Goal: Information Seeking & Learning: Learn about a topic

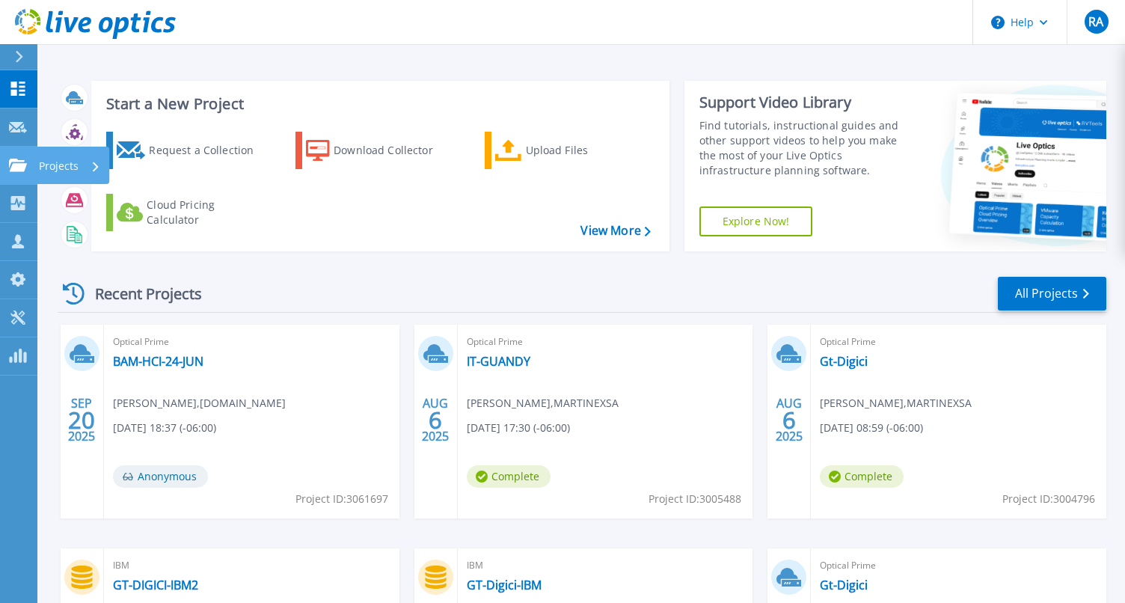
click at [40, 169] on p "Projects" at bounding box center [59, 166] width 40 height 39
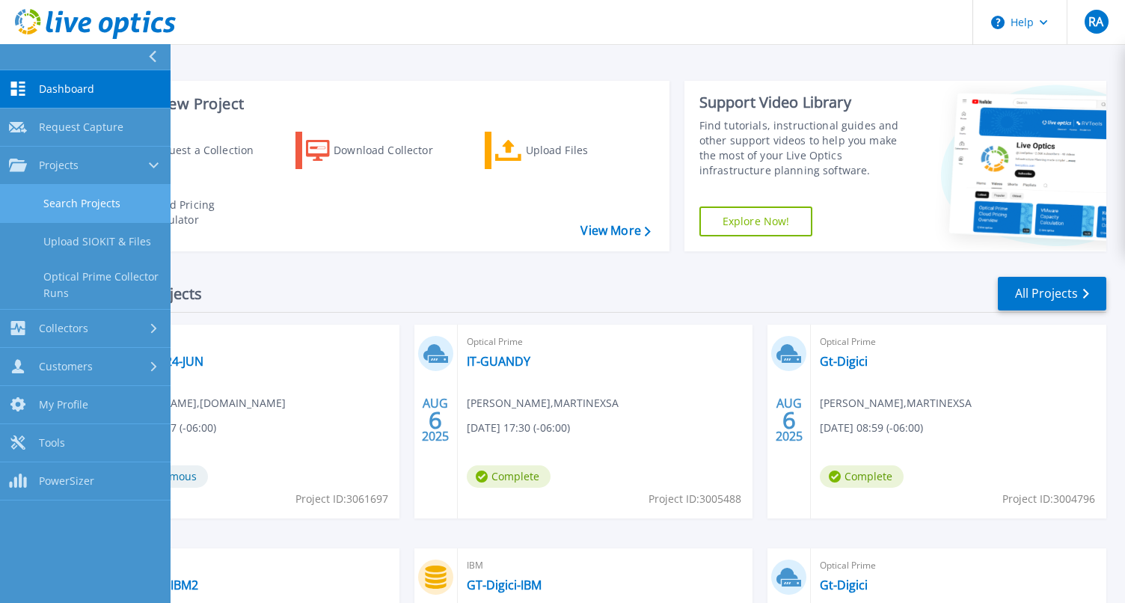
click at [126, 204] on link "Search Projects" at bounding box center [85, 204] width 171 height 38
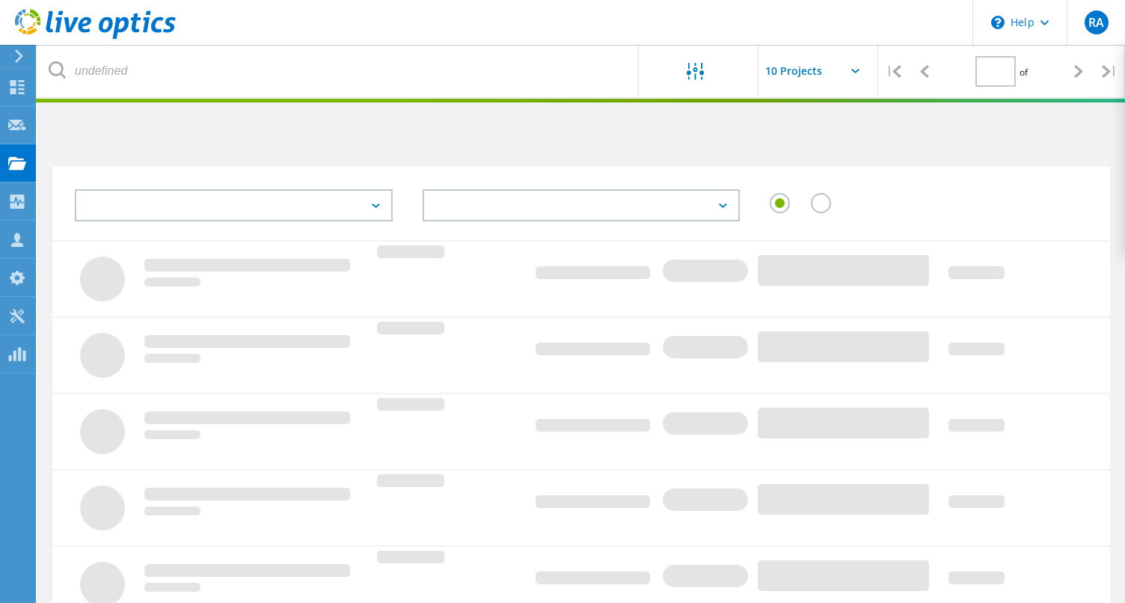
type input "1"
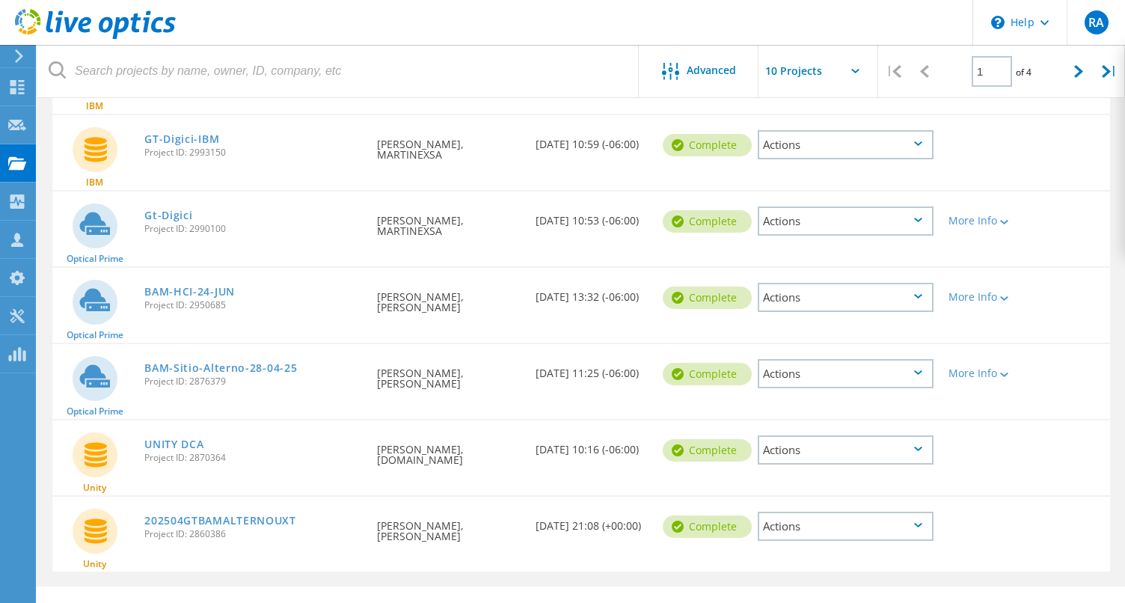
scroll to position [473, 0]
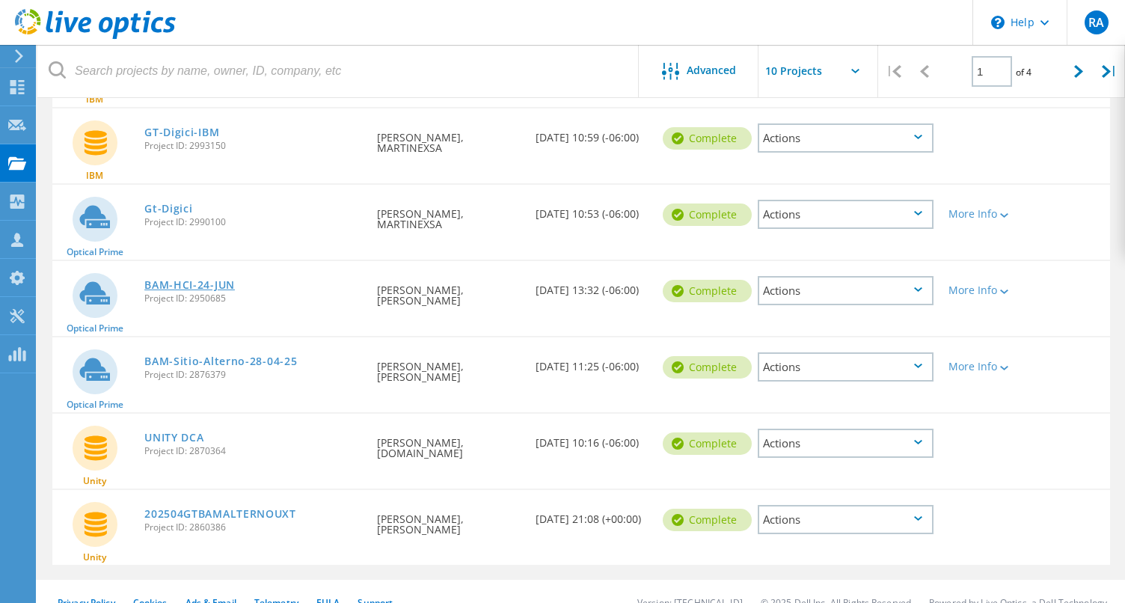
click at [201, 286] on link "BAM-HCI-24-JUN" at bounding box center [189, 285] width 91 height 10
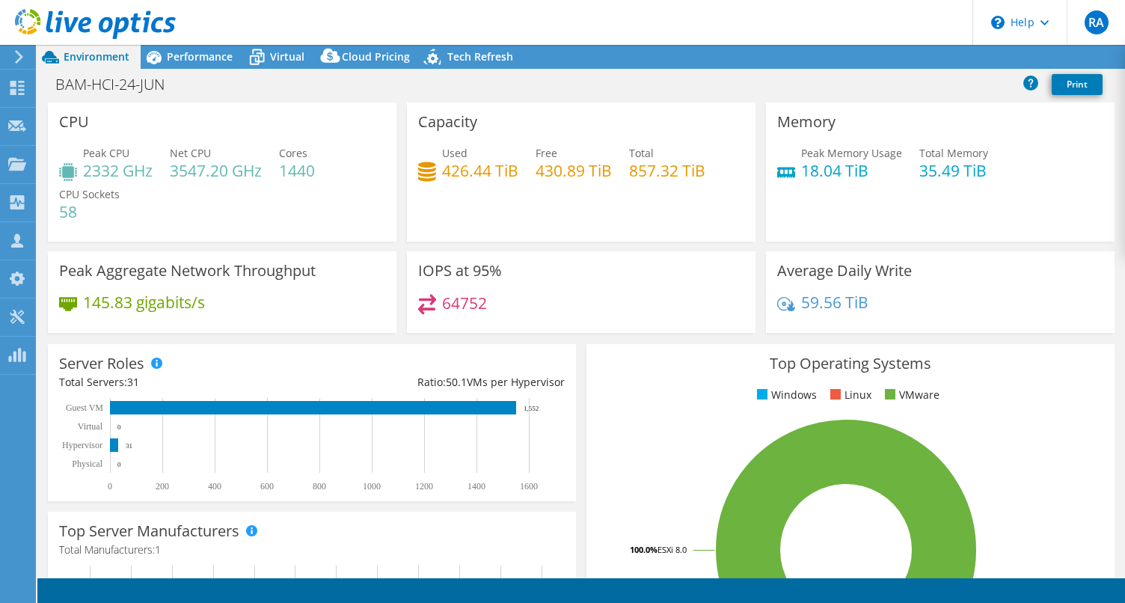
select select "USD"
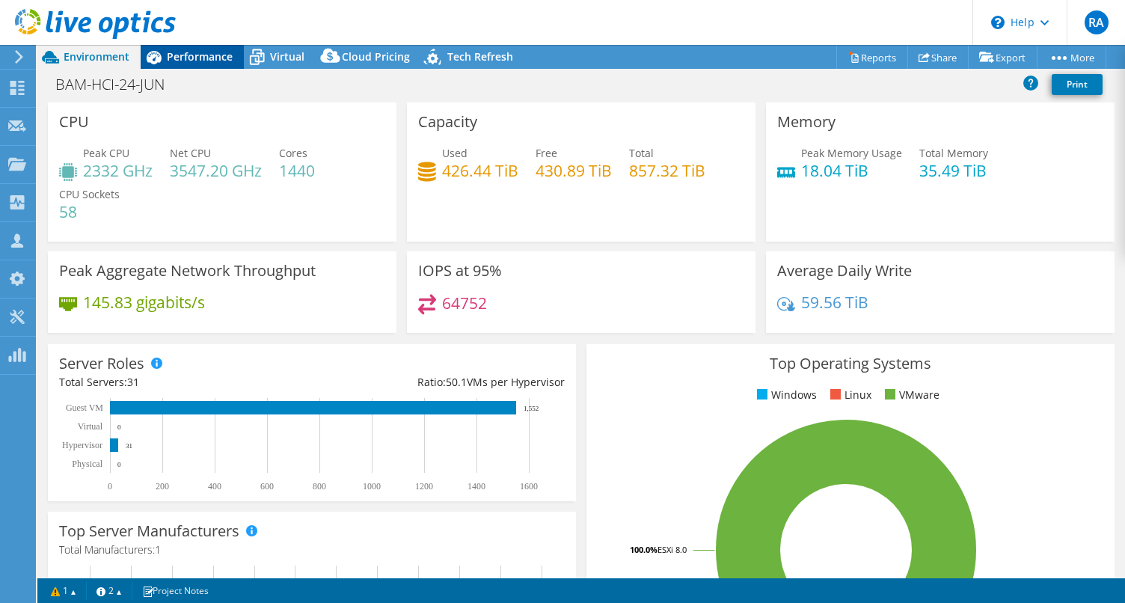
click at [187, 54] on span "Performance" at bounding box center [200, 56] width 66 height 14
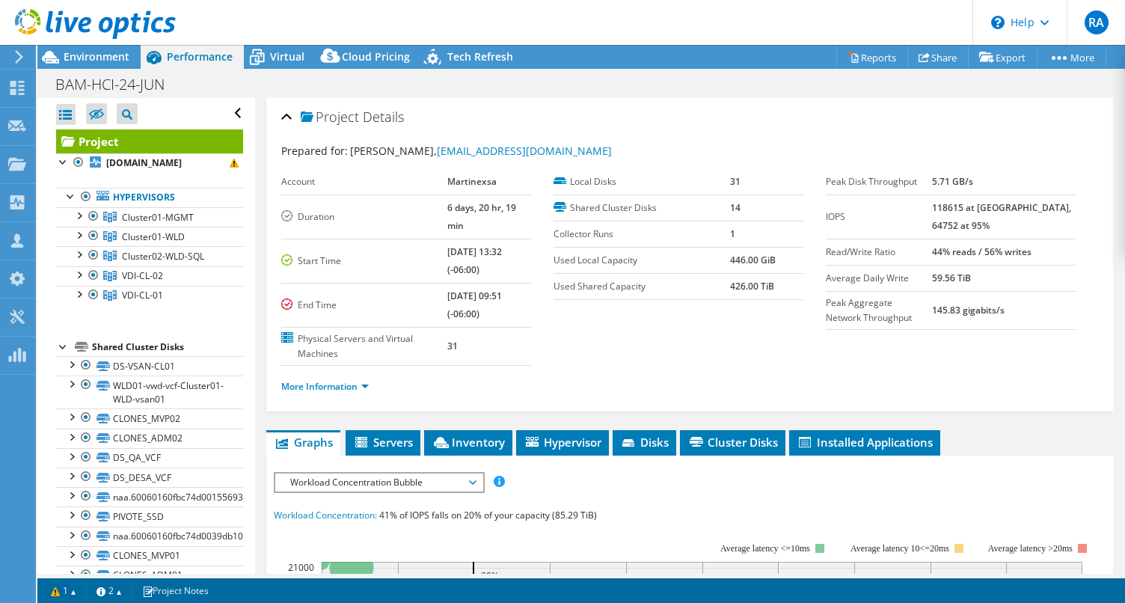
click at [65, 353] on div at bounding box center [63, 345] width 15 height 15
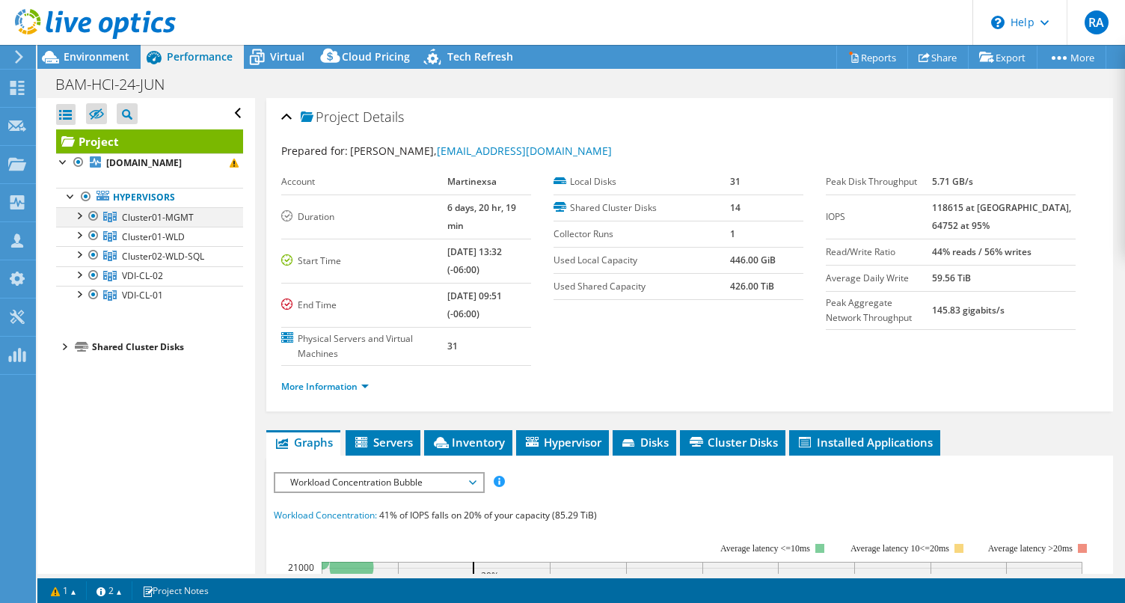
click at [77, 222] on div at bounding box center [78, 214] width 15 height 15
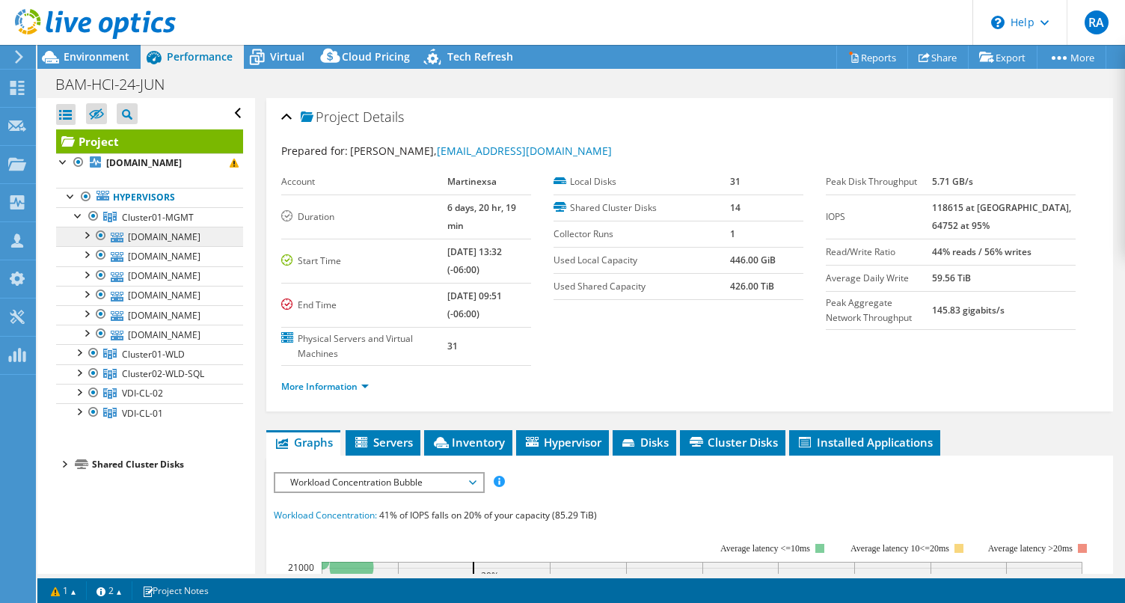
click at [164, 246] on link "vcf-ucs15.agromercantil.com.gt" at bounding box center [149, 236] width 187 height 19
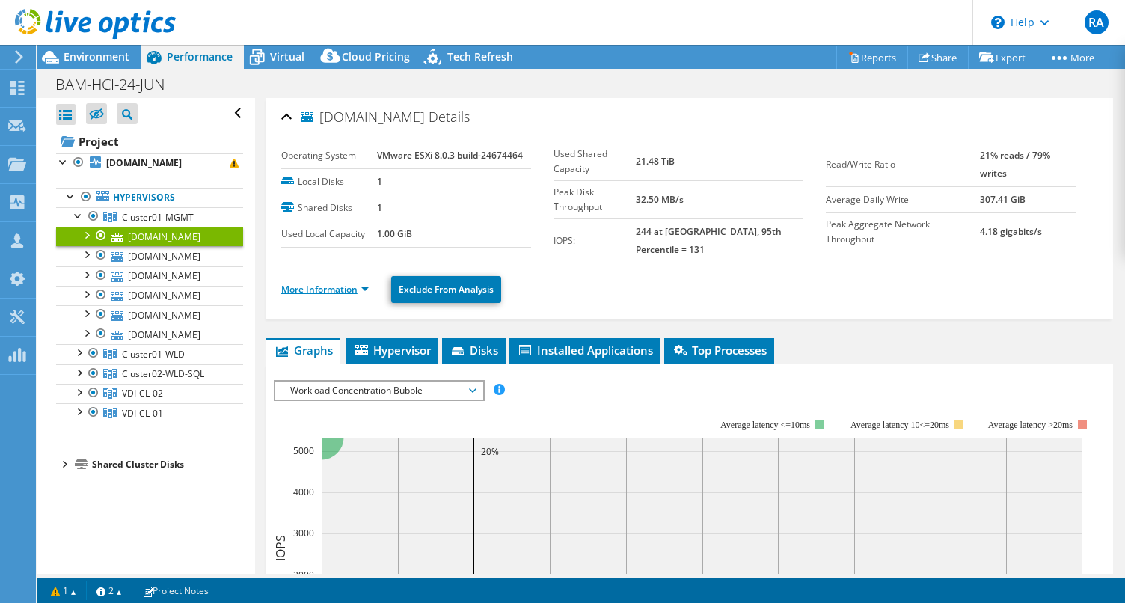
click at [343, 283] on link "More Information" at bounding box center [325, 289] width 88 height 13
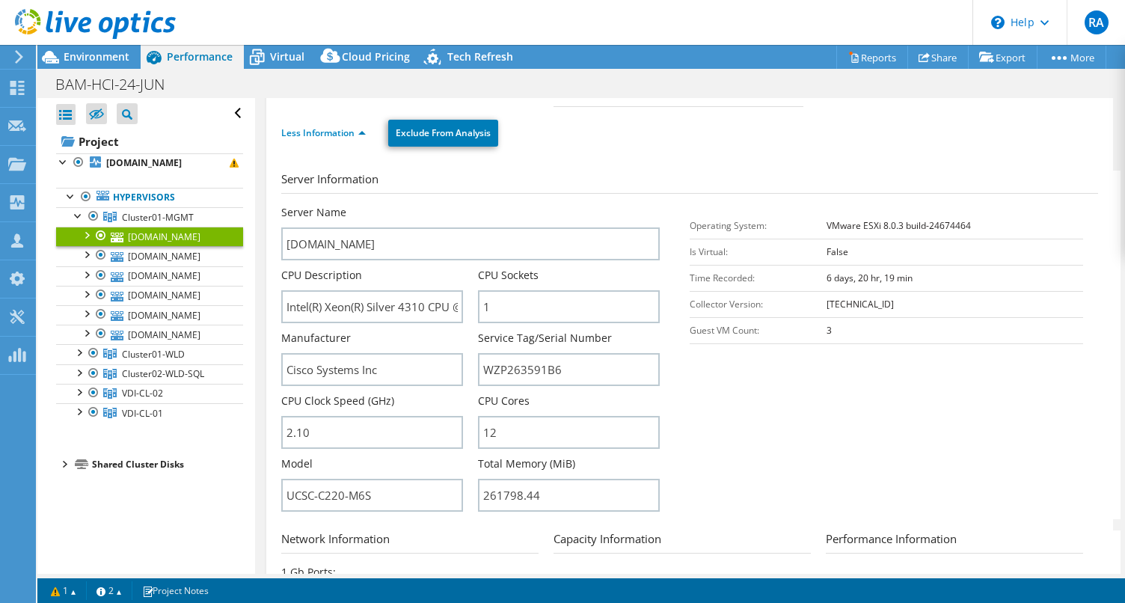
scroll to position [159, 0]
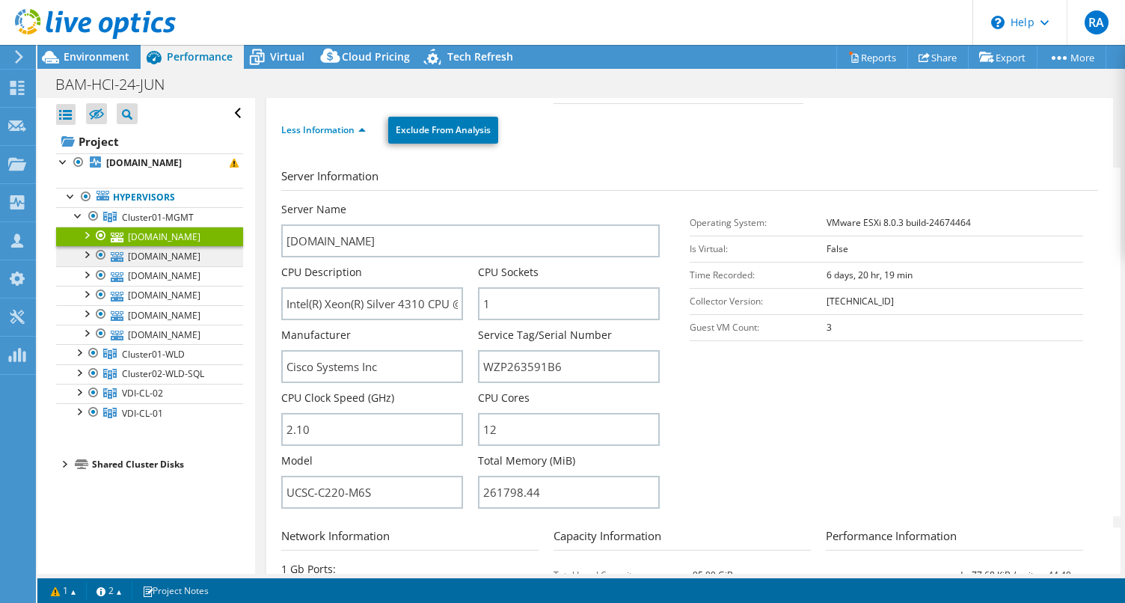
click at [159, 266] on link "vcf-ucs12.agromercantil.com.gt" at bounding box center [149, 255] width 187 height 19
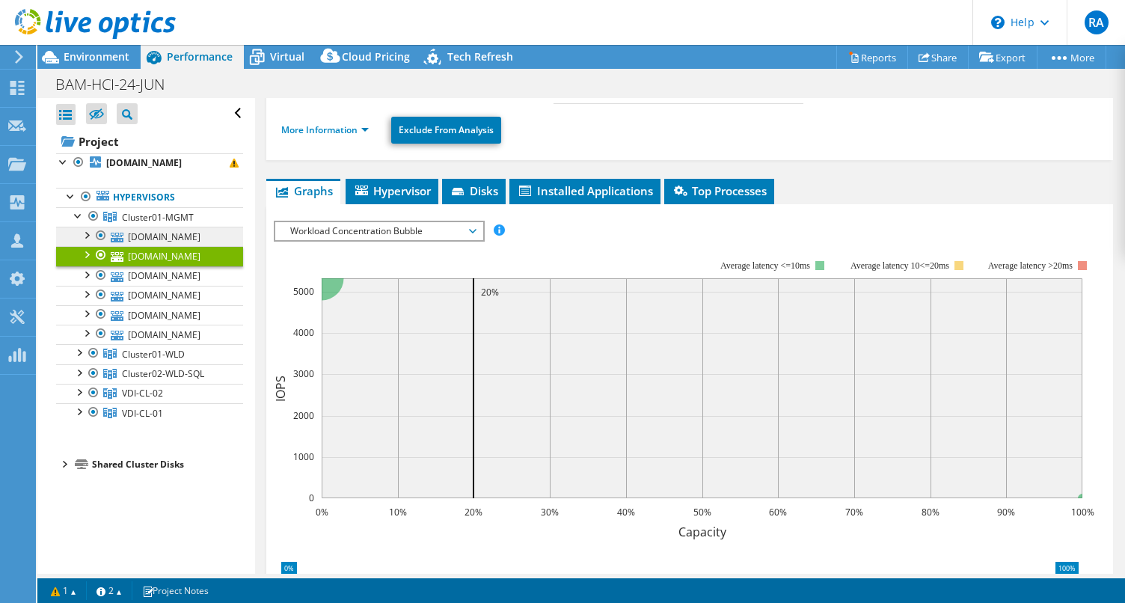
click at [166, 246] on link "vcf-ucs15.agromercantil.com.gt" at bounding box center [149, 236] width 187 height 19
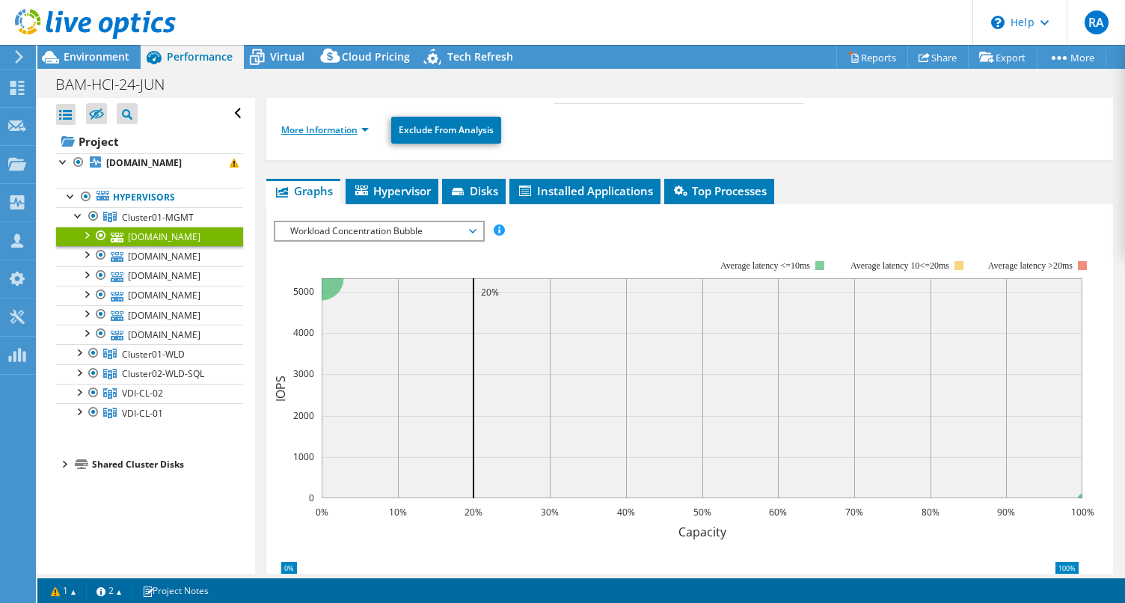
click at [347, 123] on link "More Information" at bounding box center [325, 129] width 88 height 13
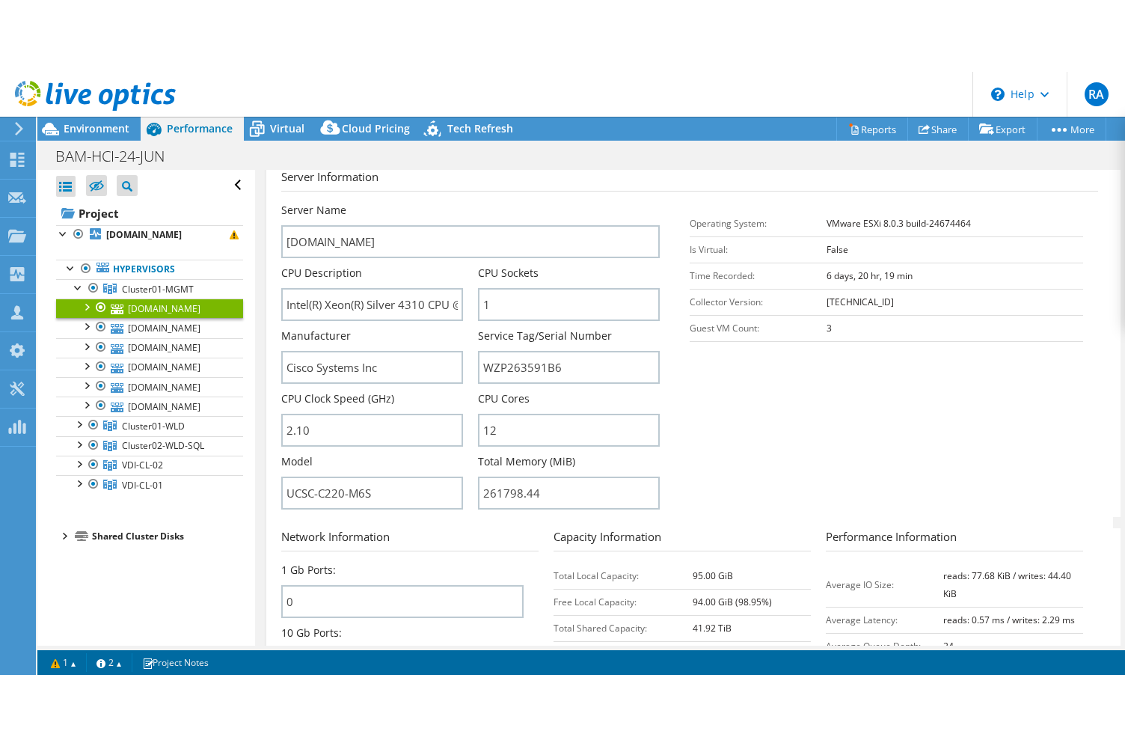
scroll to position [186, 0]
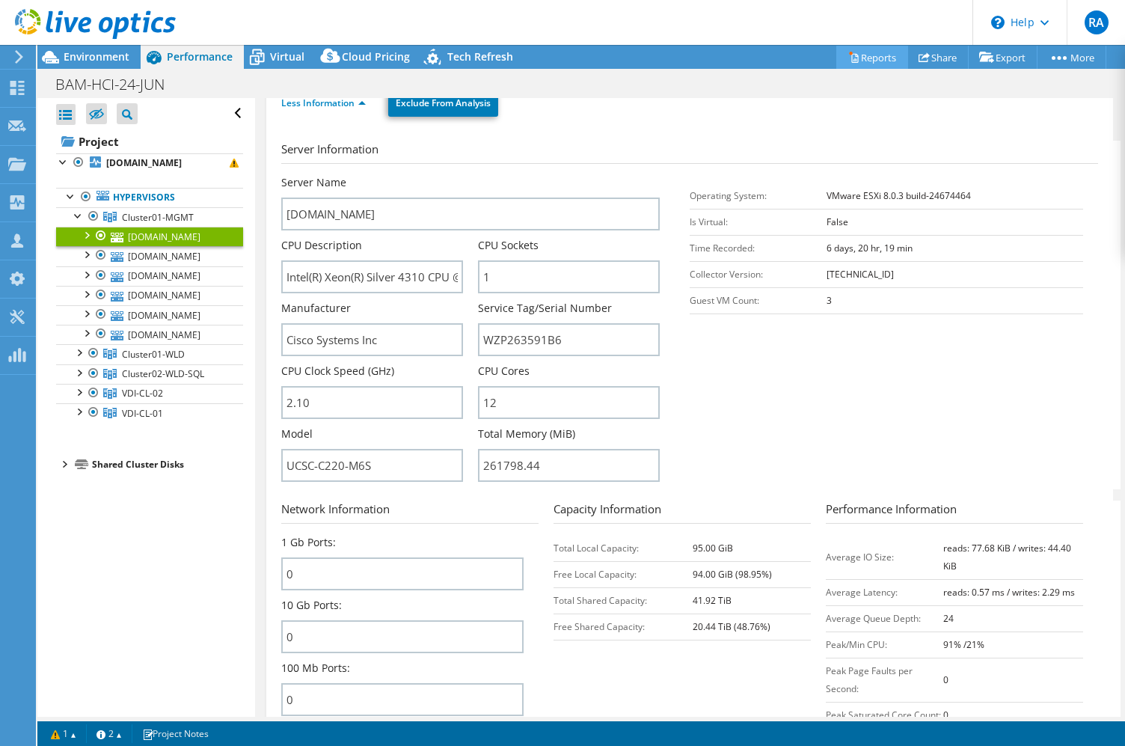
click at [872, 58] on link "Reports" at bounding box center [873, 57] width 72 height 23
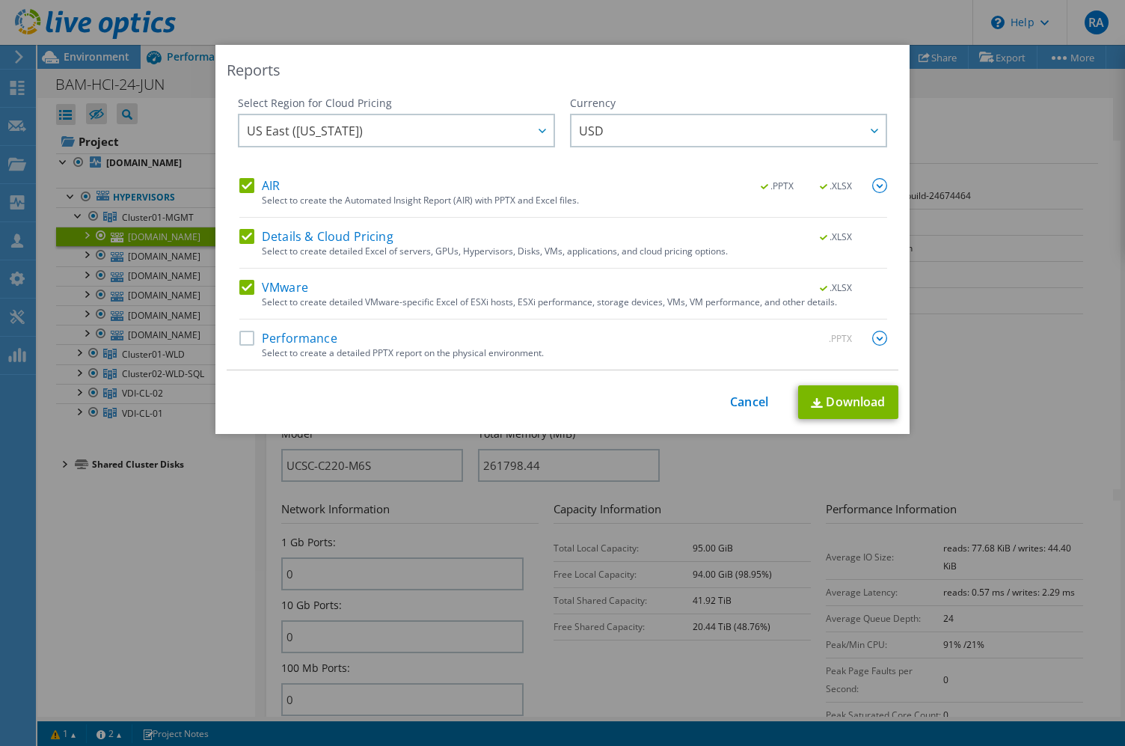
click at [875, 181] on img at bounding box center [879, 185] width 15 height 15
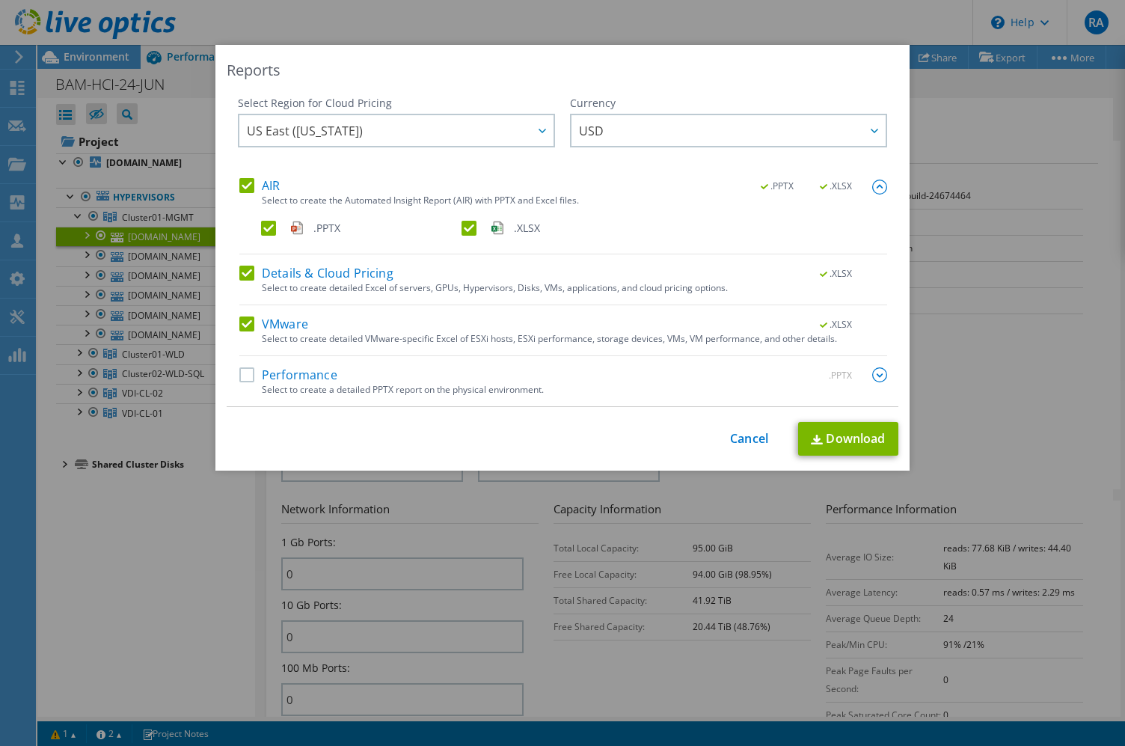
click at [269, 224] on label ".PPTX" at bounding box center [360, 228] width 198 height 15
click at [0, 0] on input ".PPTX" at bounding box center [0, 0] width 0 height 0
click at [834, 432] on link "Download" at bounding box center [848, 439] width 100 height 34
click at [748, 436] on link "Cancel" at bounding box center [749, 439] width 38 height 14
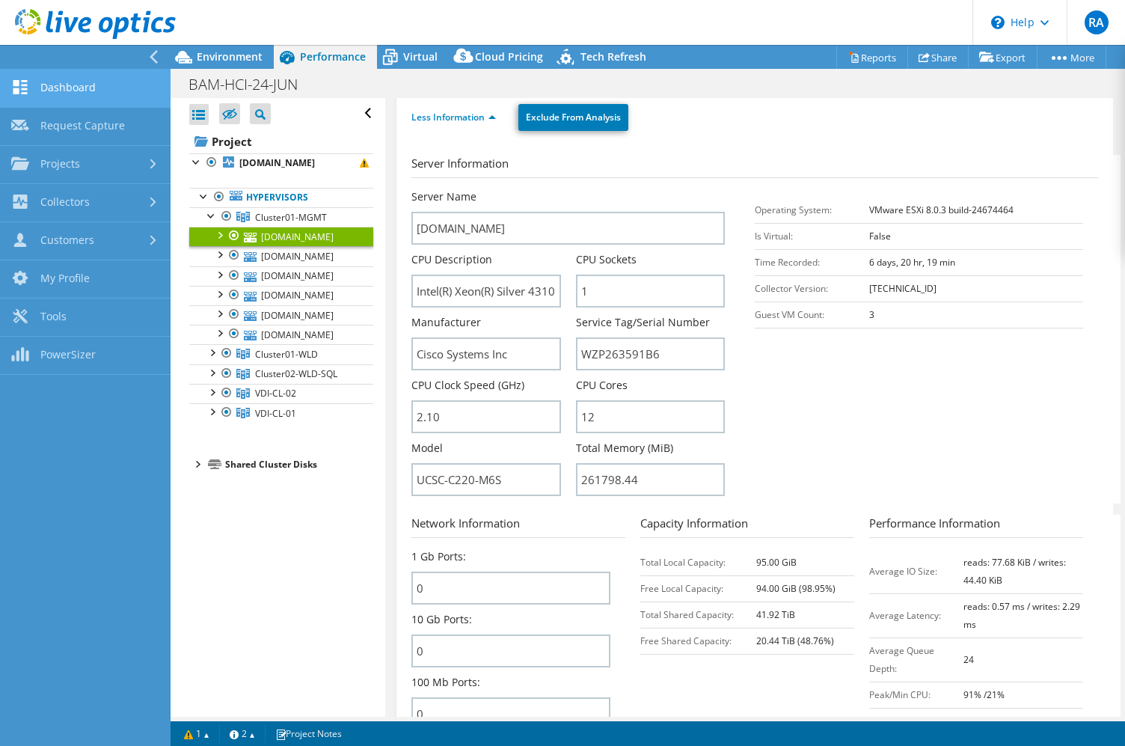
click at [86, 92] on link "Dashboard" at bounding box center [85, 89] width 171 height 38
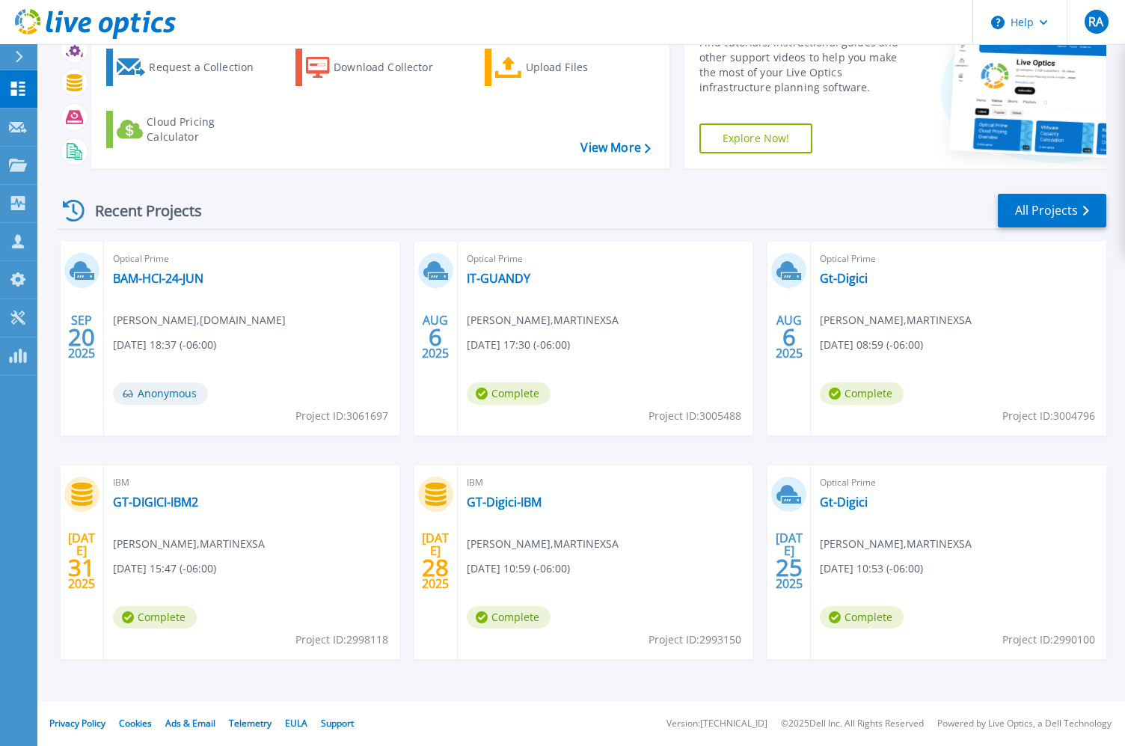
scroll to position [83, 0]
click at [174, 275] on link "BAM-HCI-24-JUN" at bounding box center [158, 278] width 91 height 15
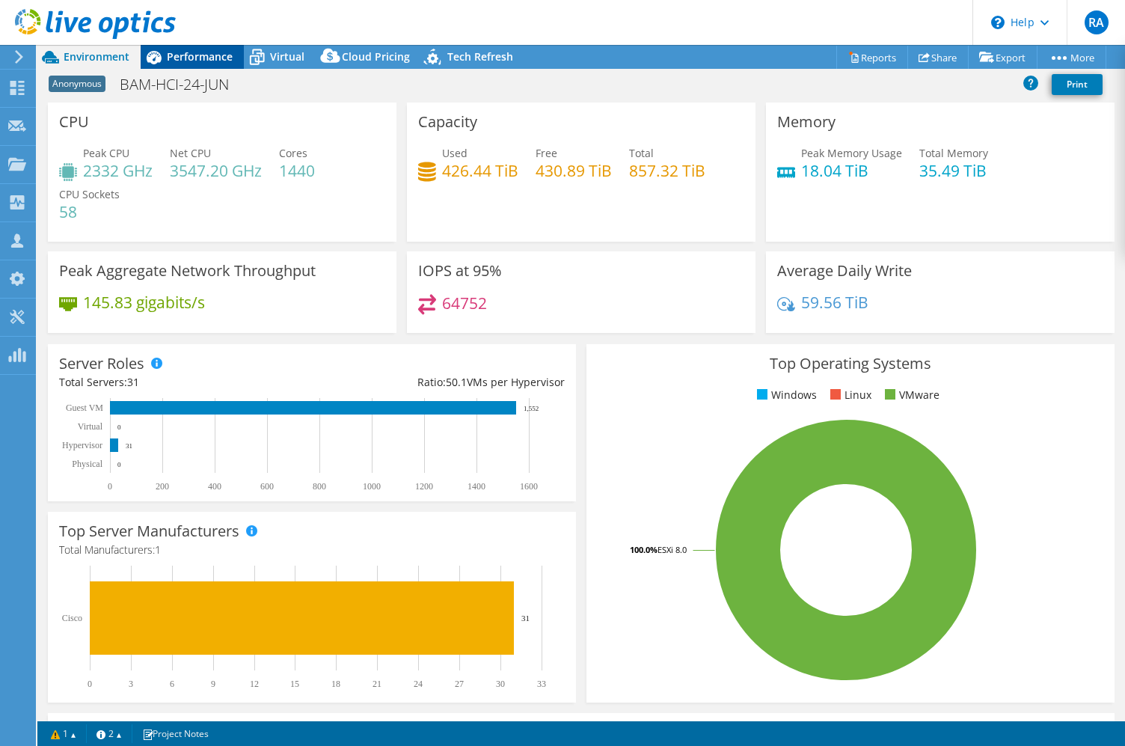
click at [203, 65] on div "Performance" at bounding box center [192, 57] width 103 height 24
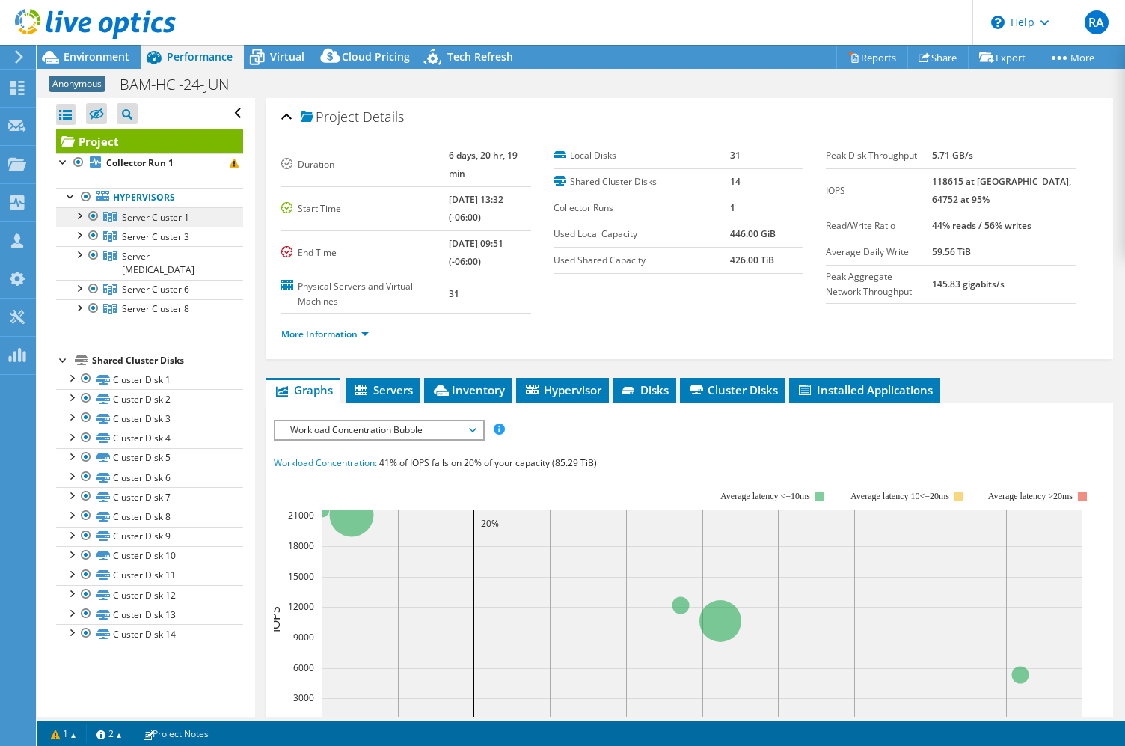
click at [146, 214] on span "Server Cluster 1" at bounding box center [155, 217] width 67 height 13
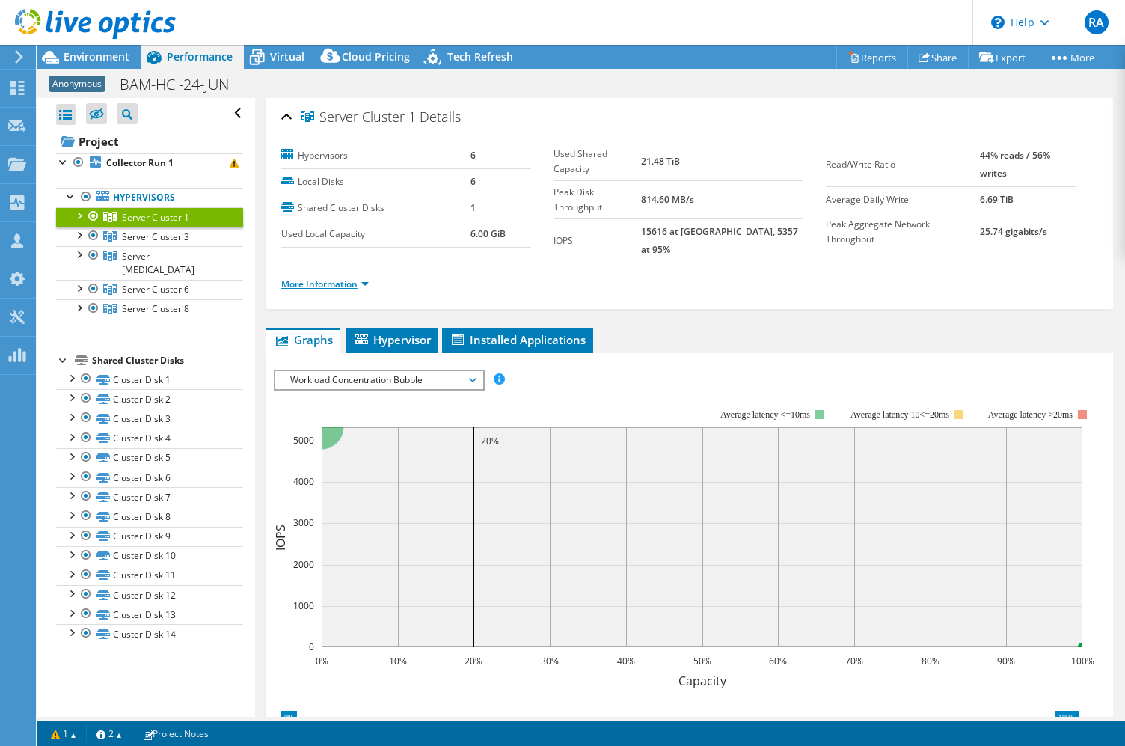
click at [300, 278] on link "More Information" at bounding box center [325, 284] width 88 height 13
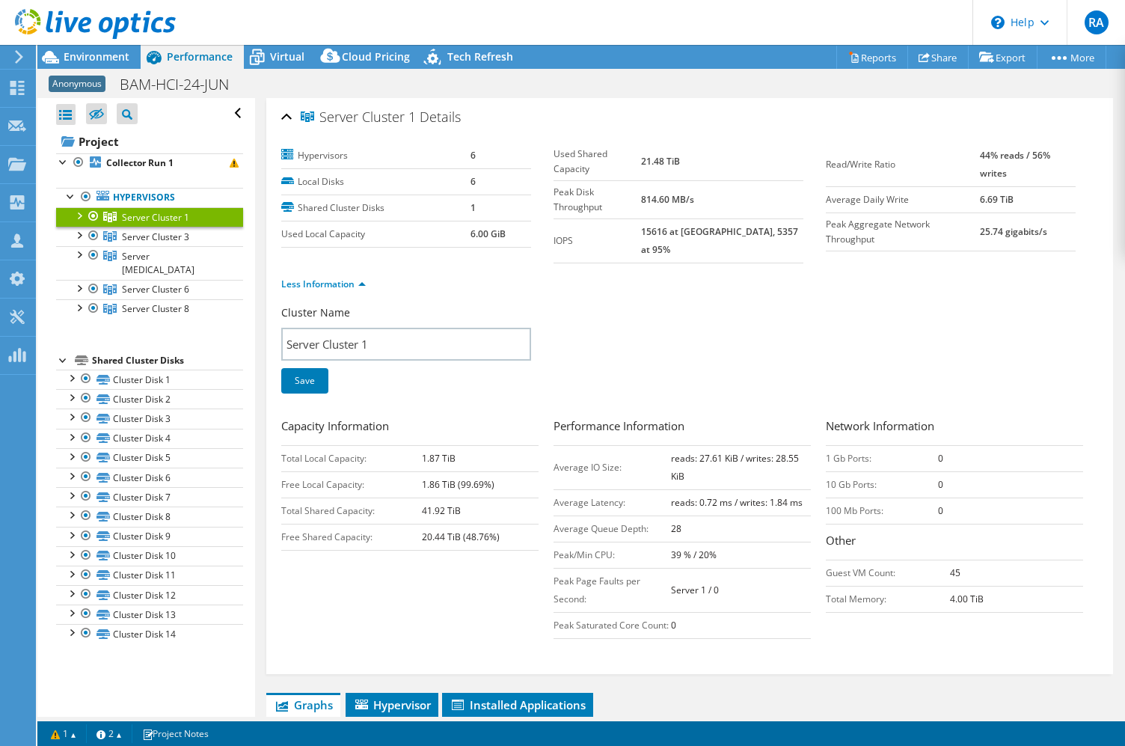
click at [75, 216] on div at bounding box center [78, 214] width 15 height 15
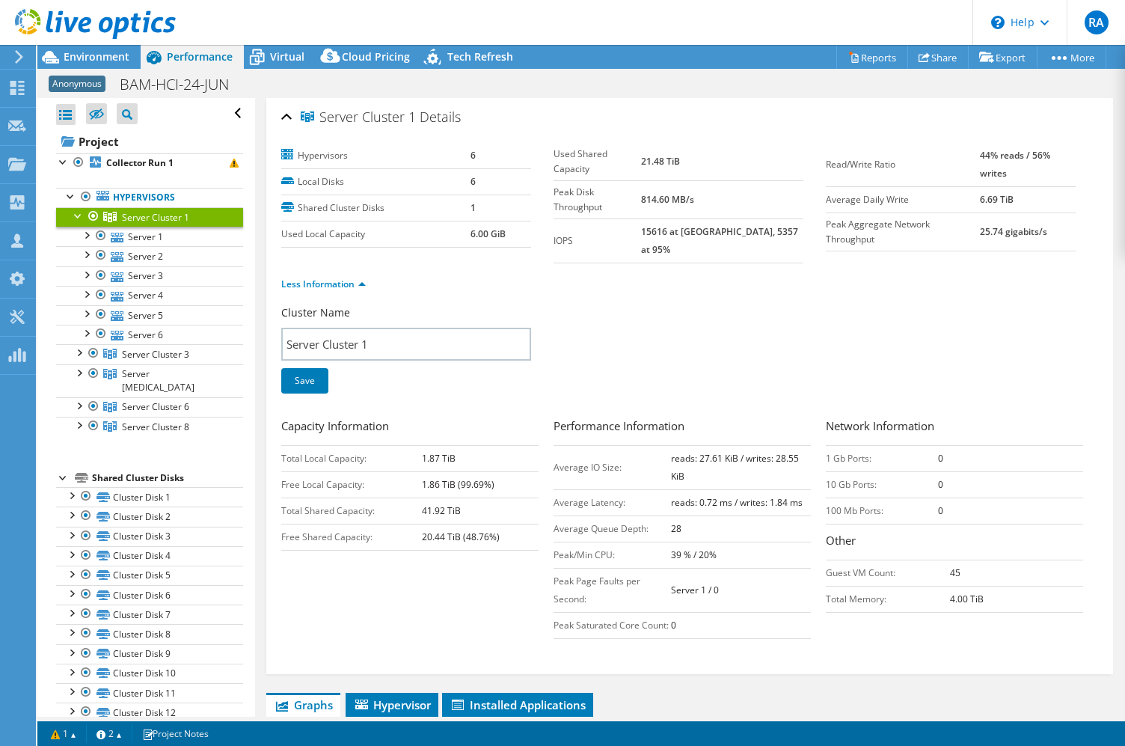
click at [75, 216] on div at bounding box center [78, 214] width 15 height 15
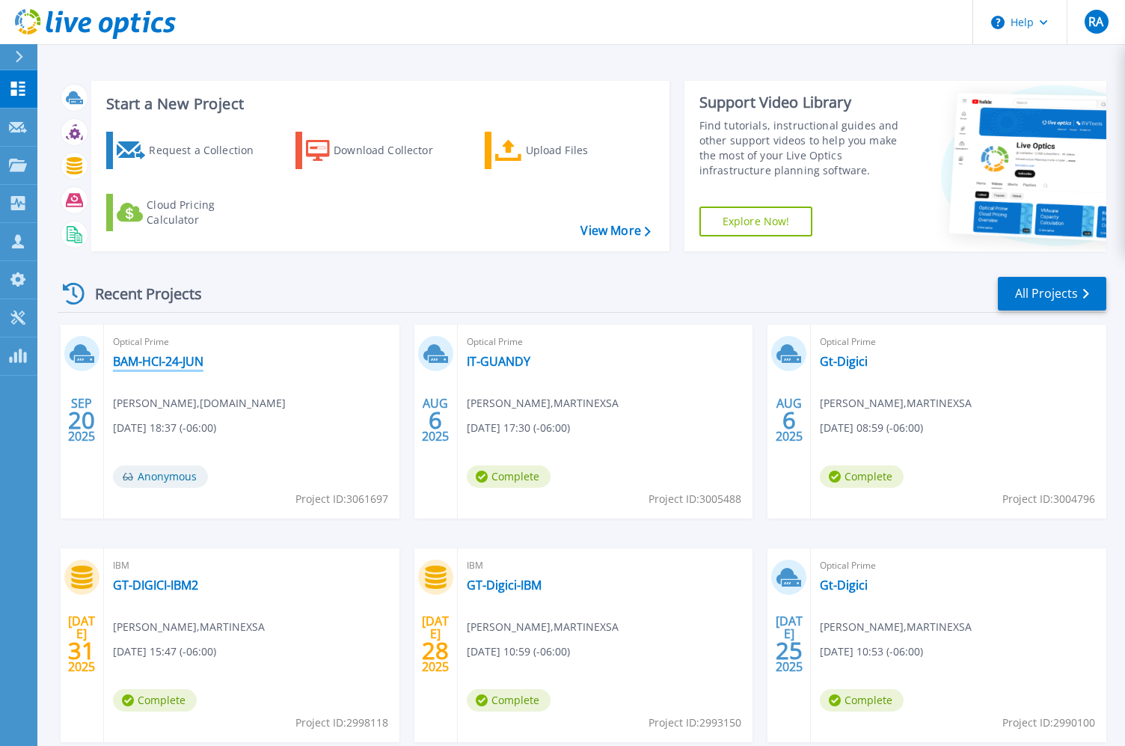
click at [178, 364] on link "BAM-HCI-24-JUN" at bounding box center [158, 361] width 91 height 15
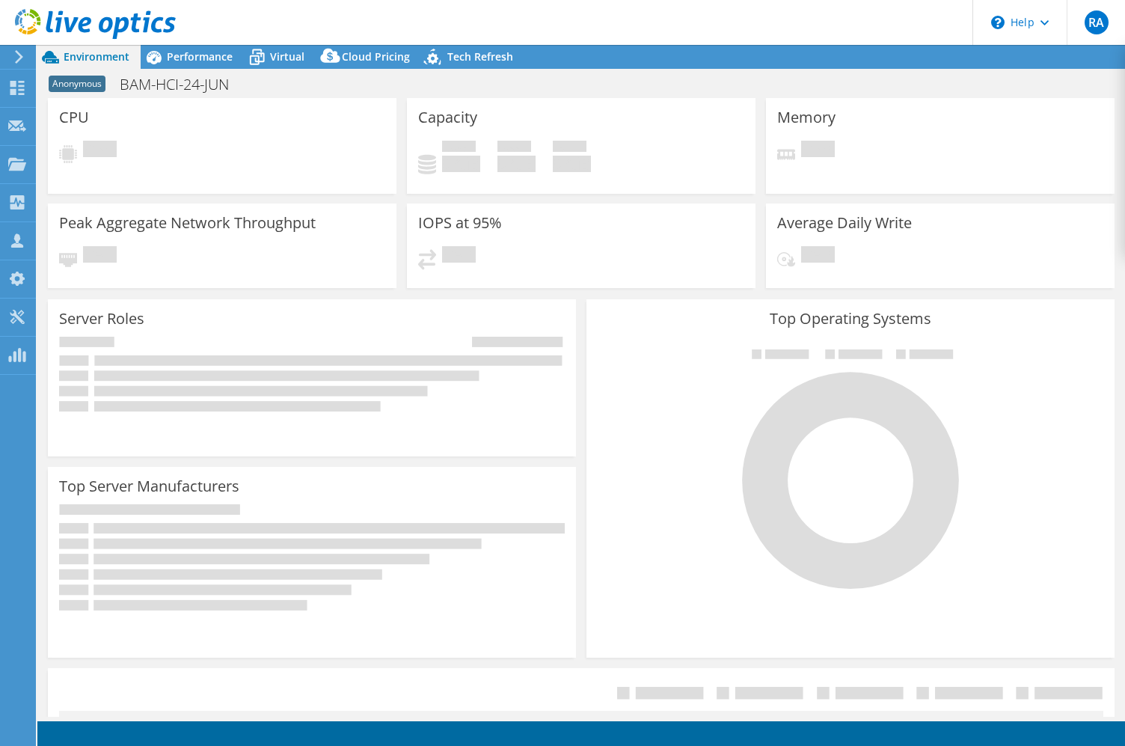
select select "USD"
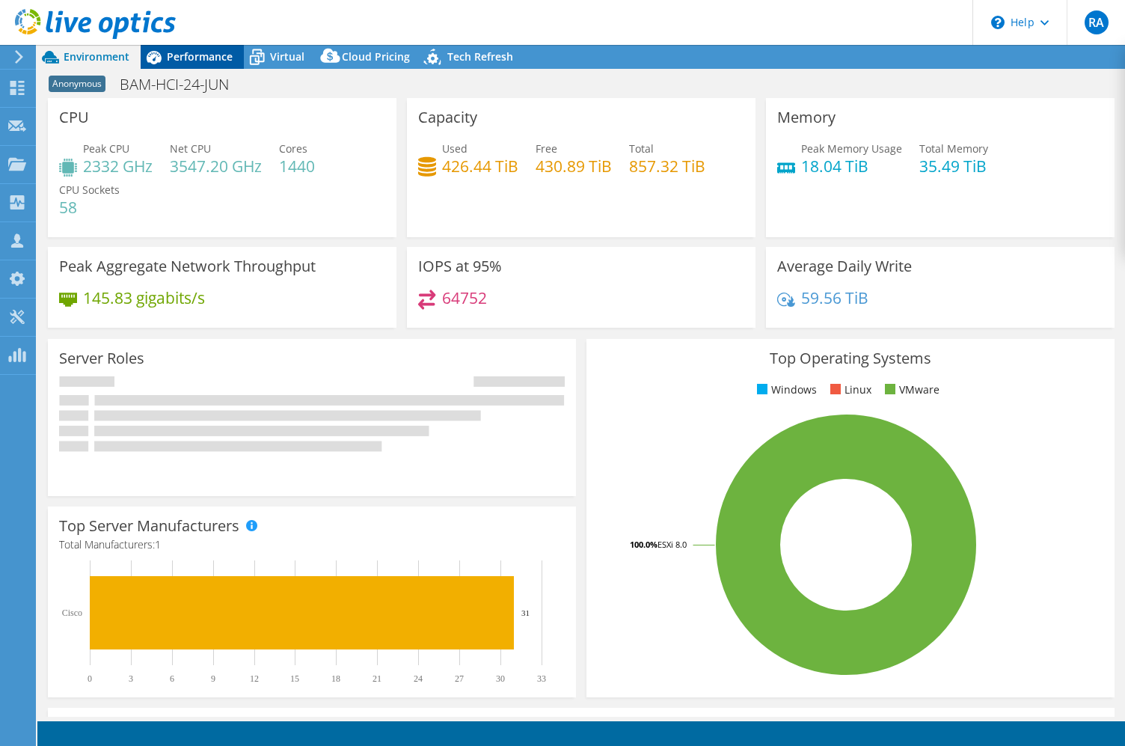
click at [179, 61] on span "Performance" at bounding box center [200, 56] width 66 height 14
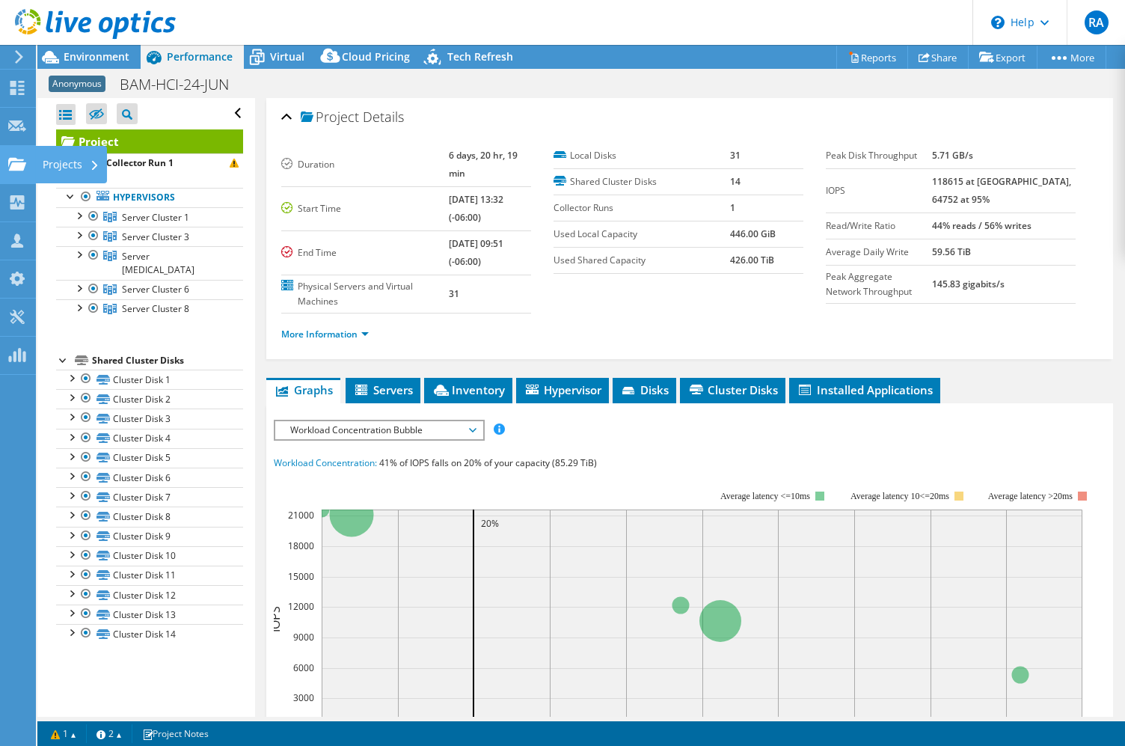
click at [45, 163] on div "Projects" at bounding box center [71, 164] width 72 height 37
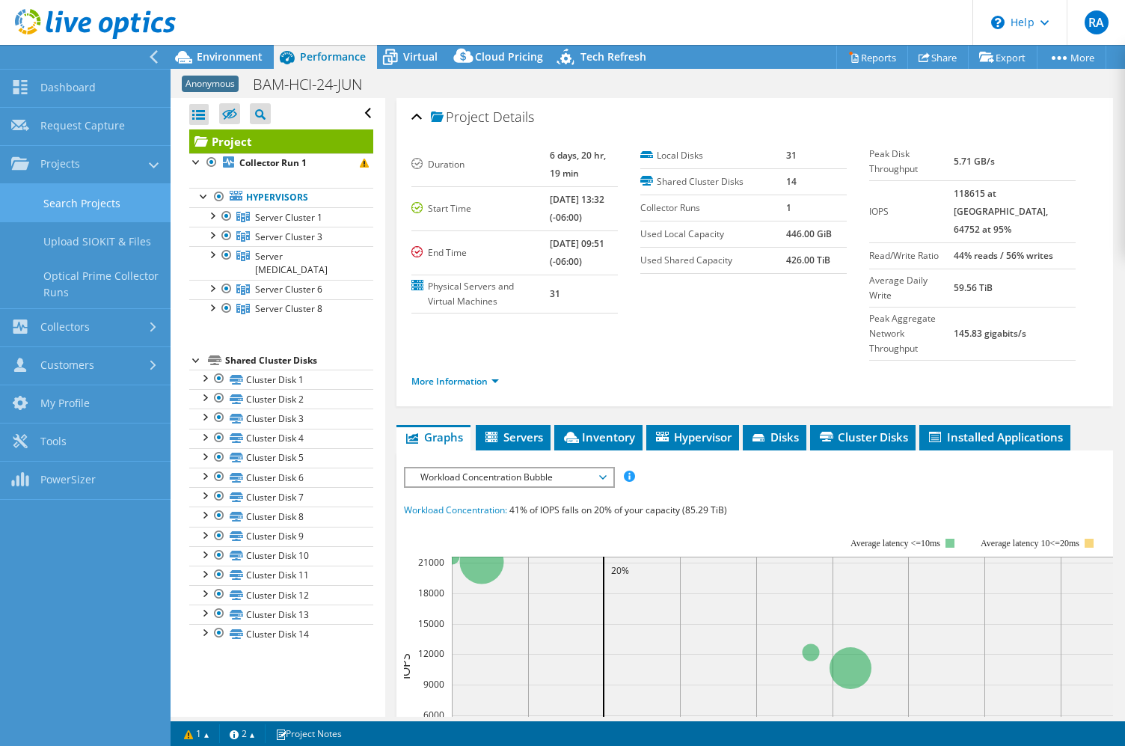
click at [60, 195] on link "Search Projects" at bounding box center [85, 203] width 171 height 38
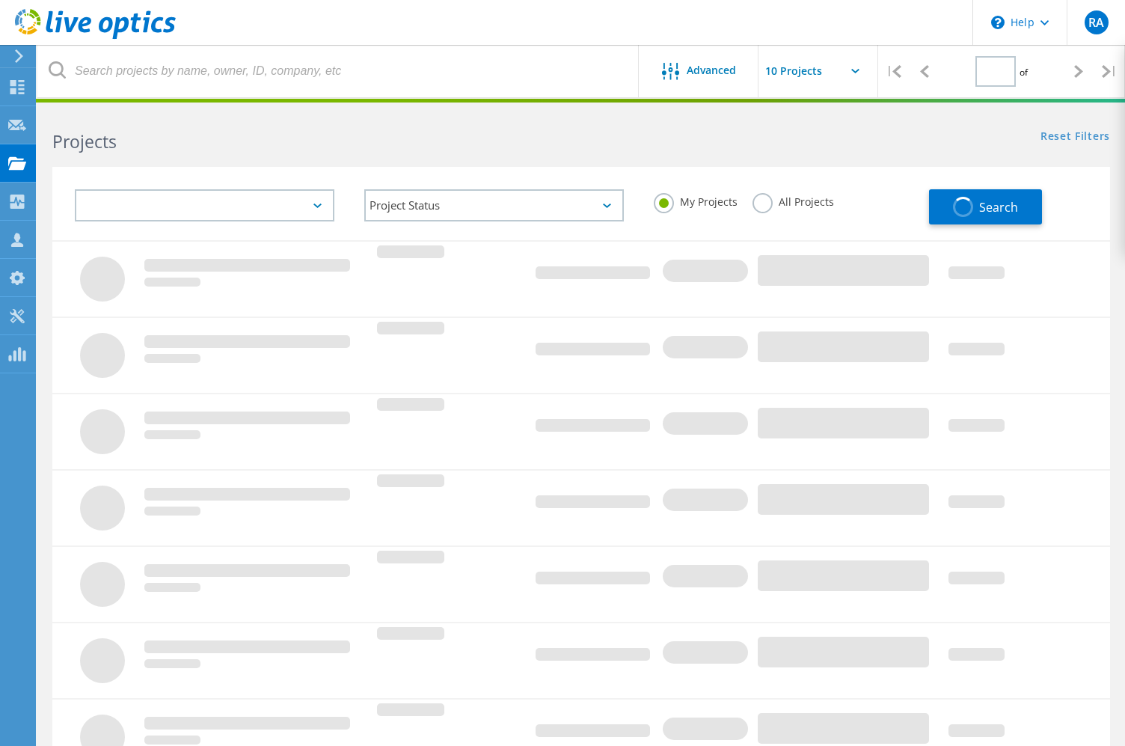
type input "1"
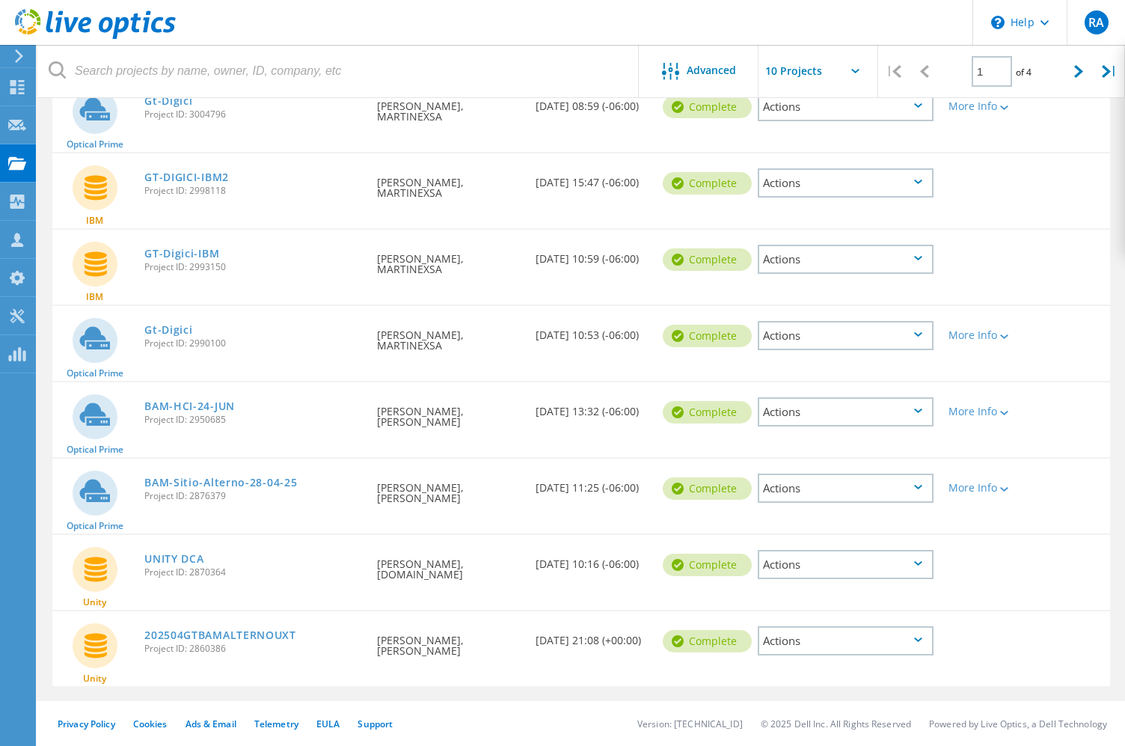
scroll to position [352, 0]
click at [204, 398] on div "BAM-HCI-24-JUN Project ID: 2950685" at bounding box center [253, 410] width 233 height 57
click at [204, 406] on link "BAM-HCI-24-JUN" at bounding box center [189, 406] width 91 height 10
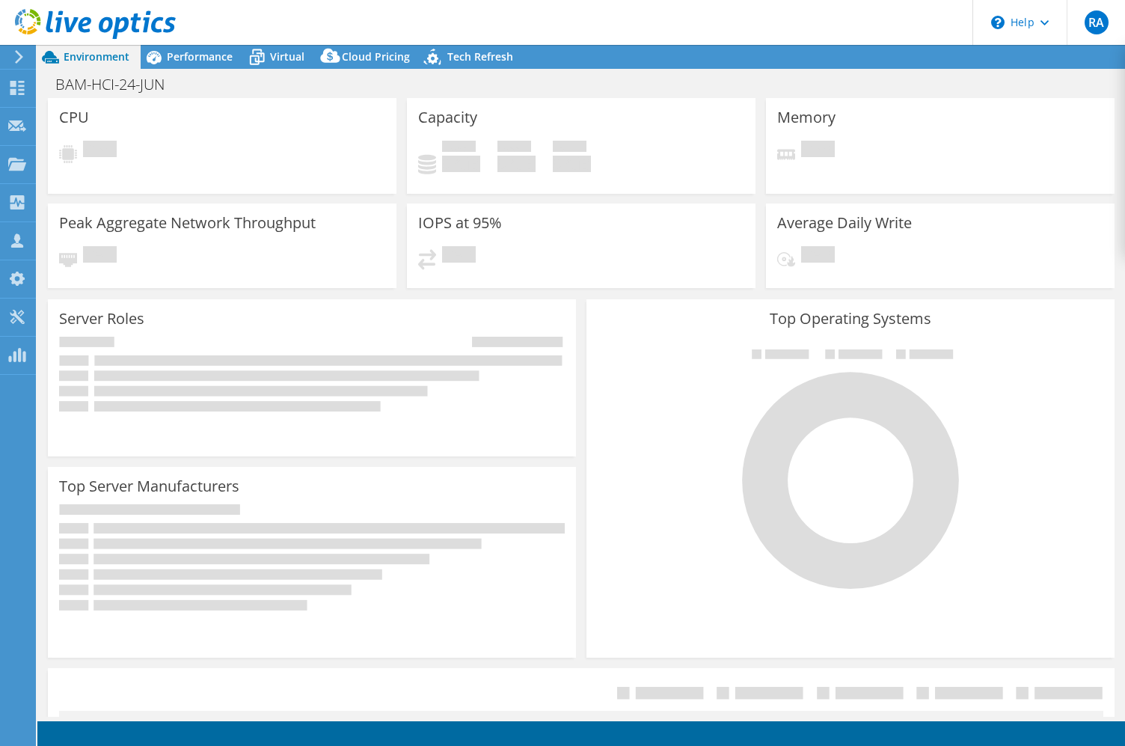
select select "USD"
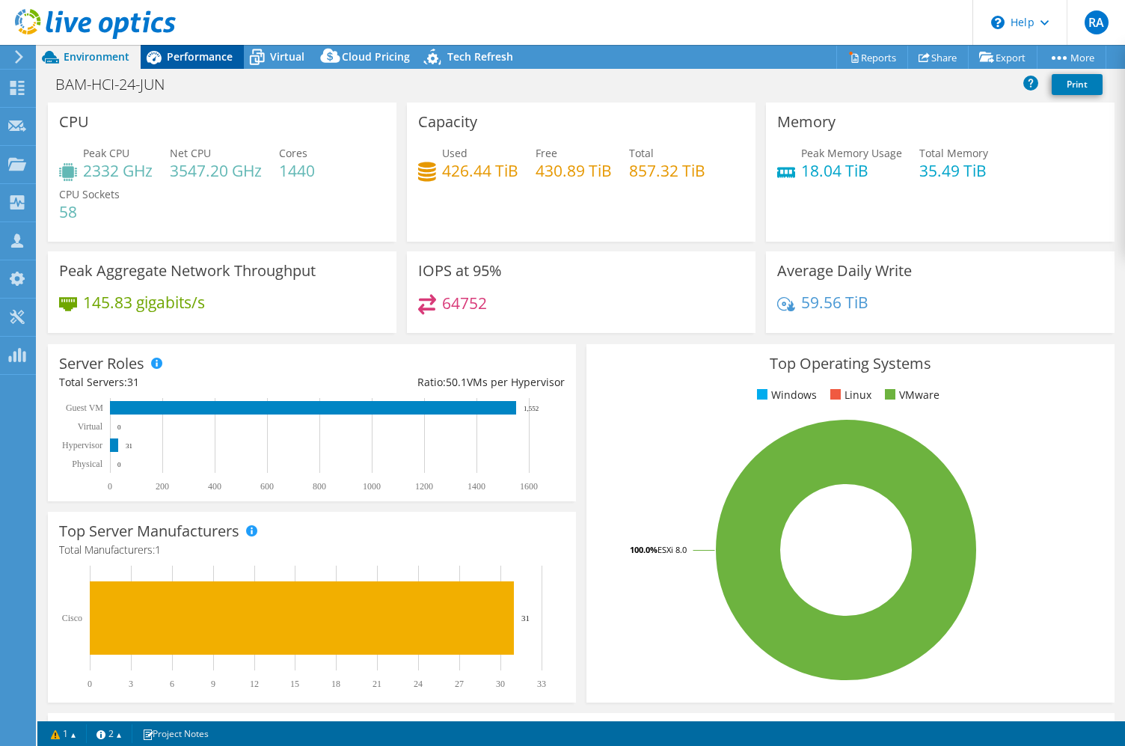
click at [170, 56] on span "Performance" at bounding box center [200, 56] width 66 height 14
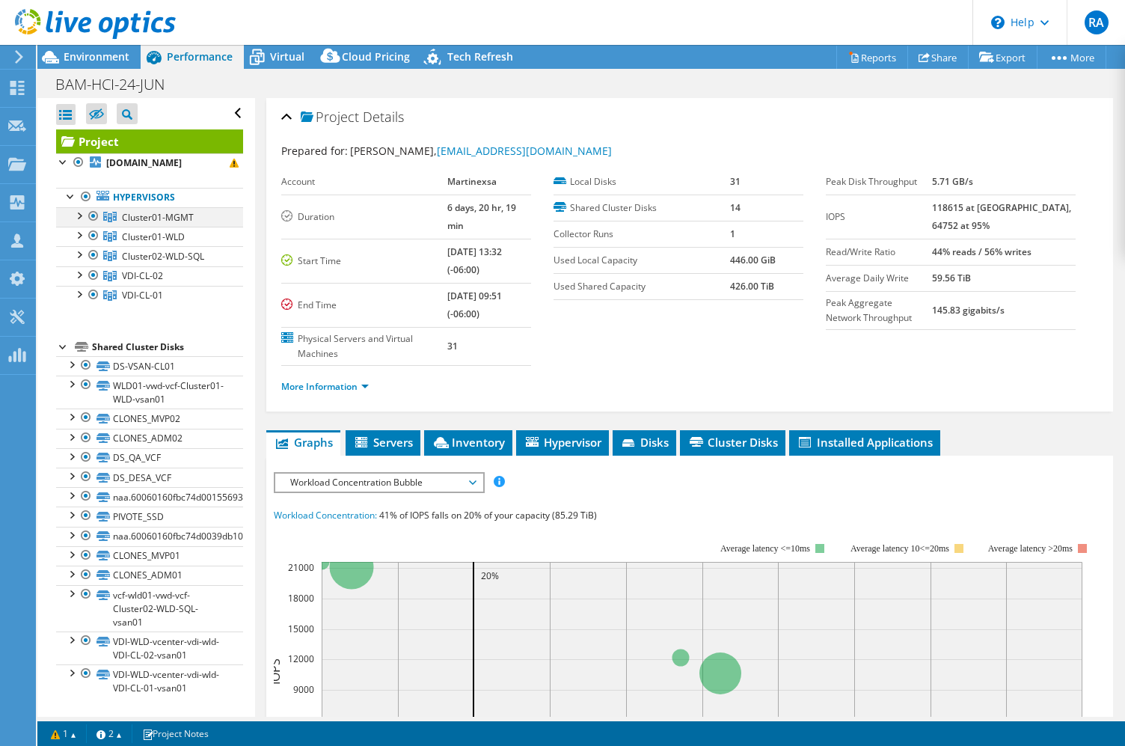
click at [84, 222] on div at bounding box center [78, 214] width 15 height 15
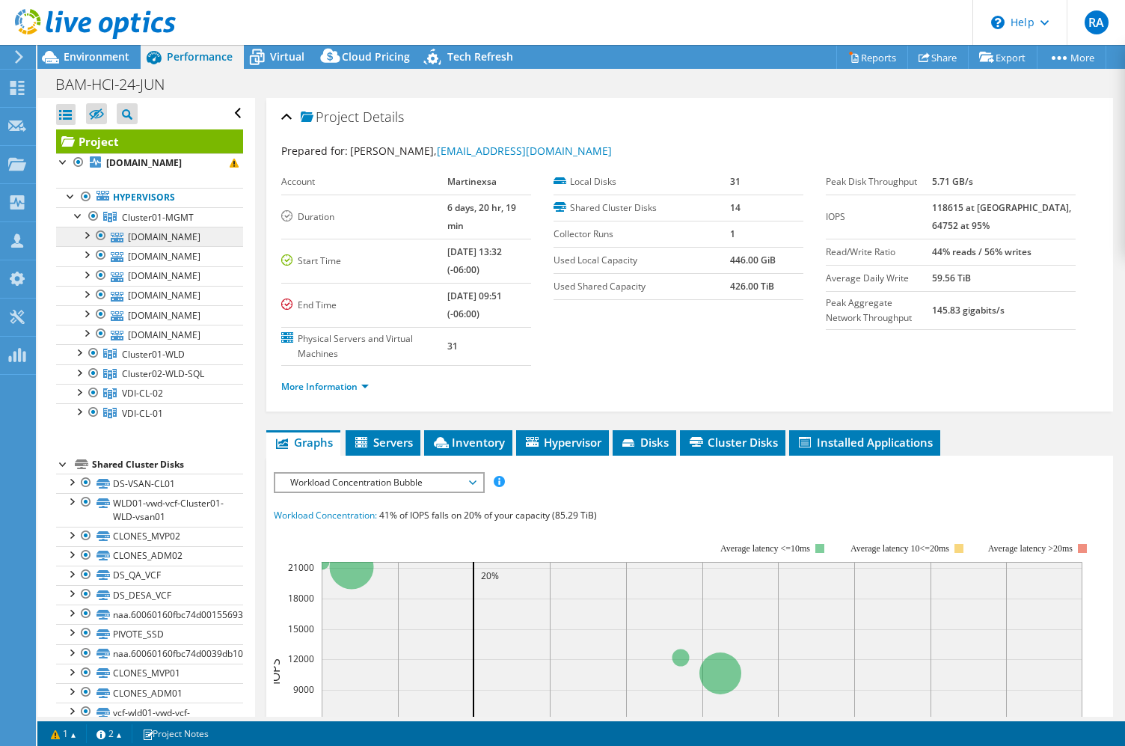
click at [192, 246] on link "[DOMAIN_NAME]" at bounding box center [149, 236] width 187 height 19
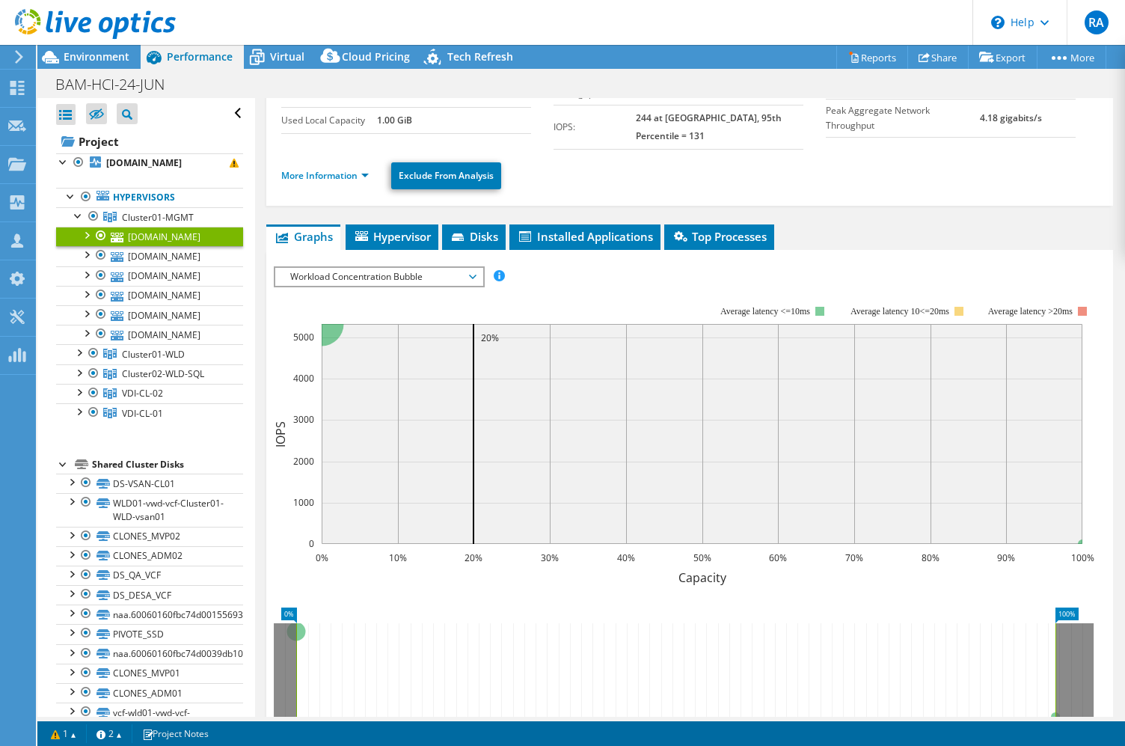
scroll to position [34, 0]
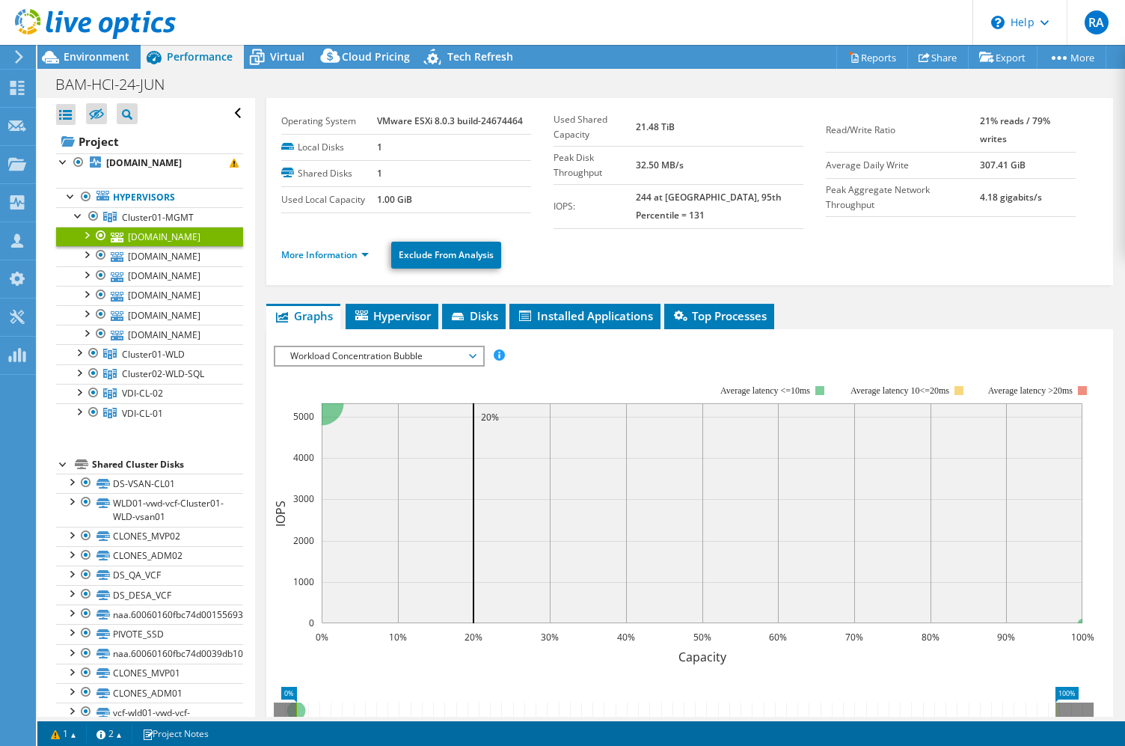
click at [398, 286] on div "[DOMAIN_NAME] Details Operating System VMware ESXi 8.0.3 build-24674464 Local D…" at bounding box center [689, 518] width 869 height 908
click at [397, 308] on span "Hypervisor" at bounding box center [392, 315] width 78 height 15
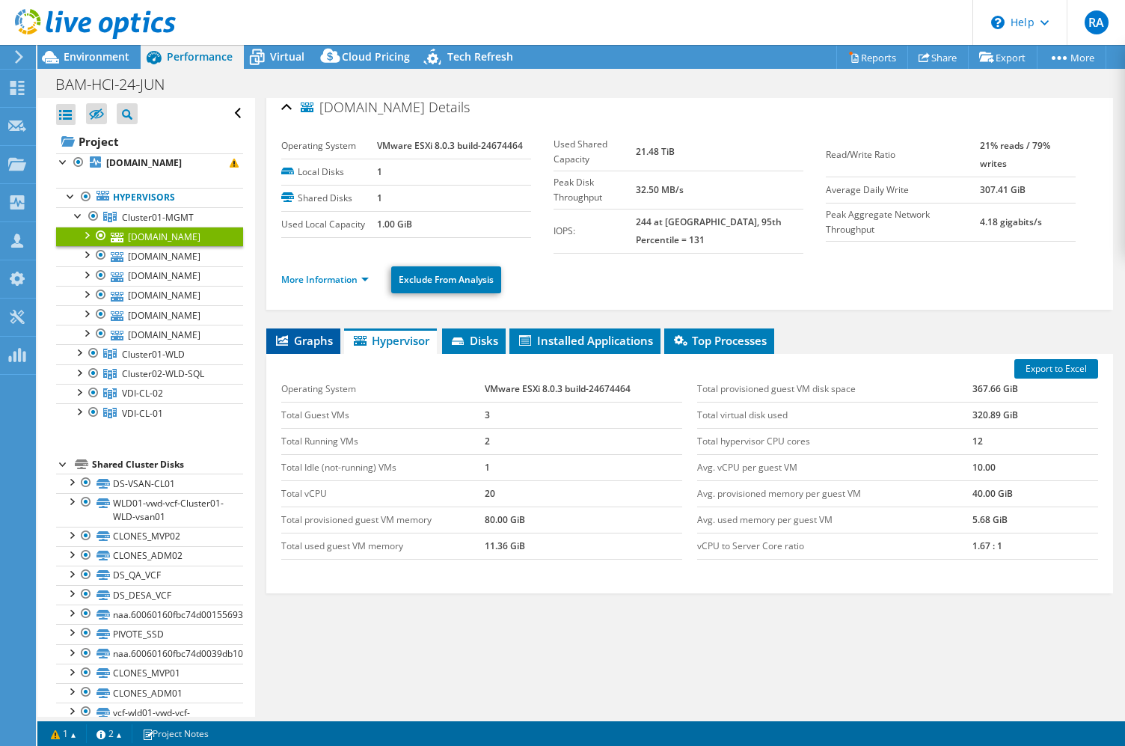
click at [308, 333] on span "Graphs" at bounding box center [303, 340] width 59 height 15
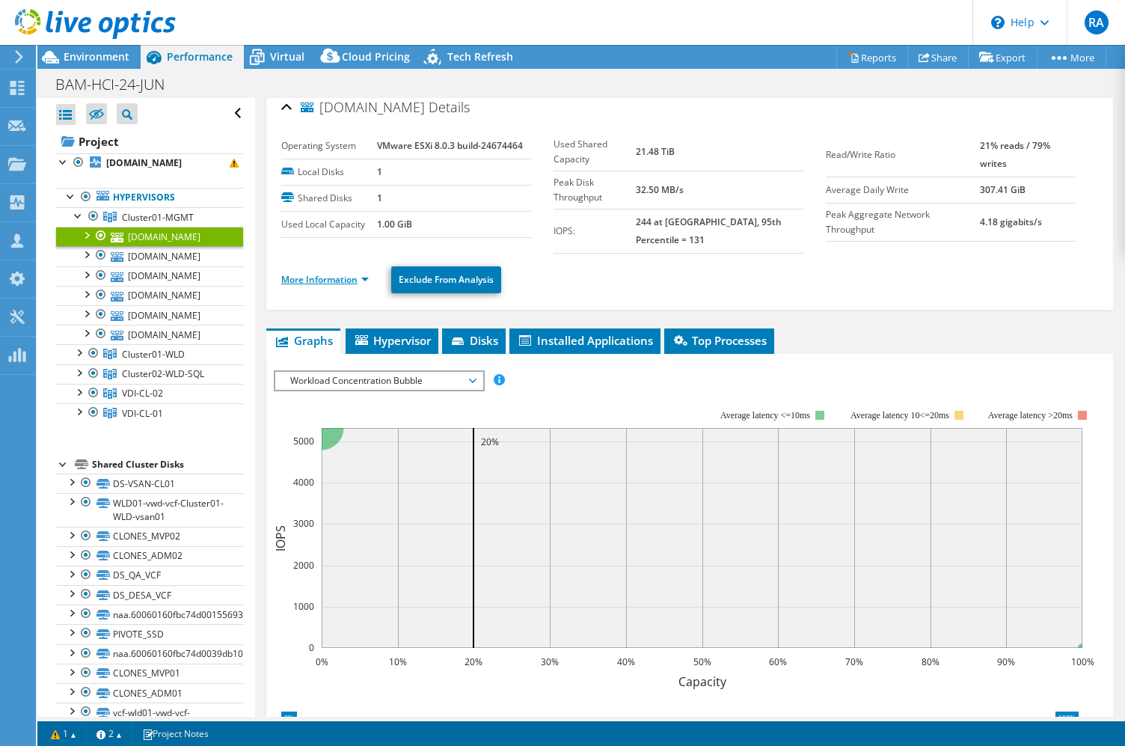
click at [311, 273] on link "More Information" at bounding box center [325, 279] width 88 height 13
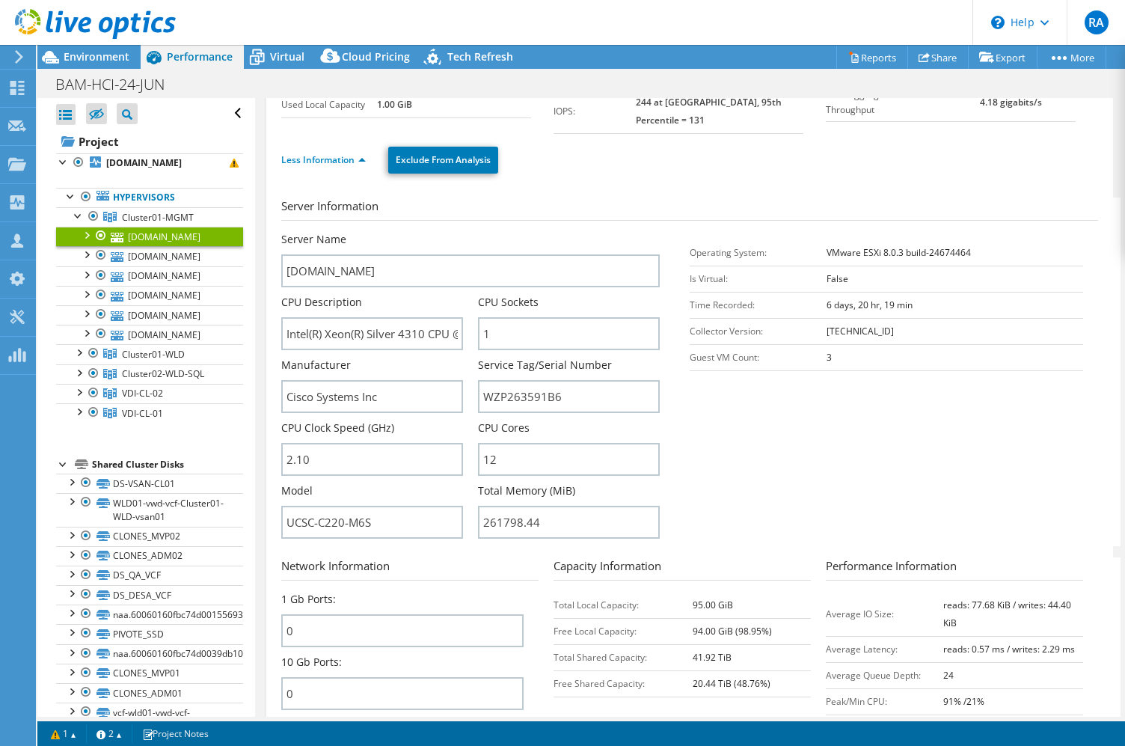
scroll to position [132, 0]
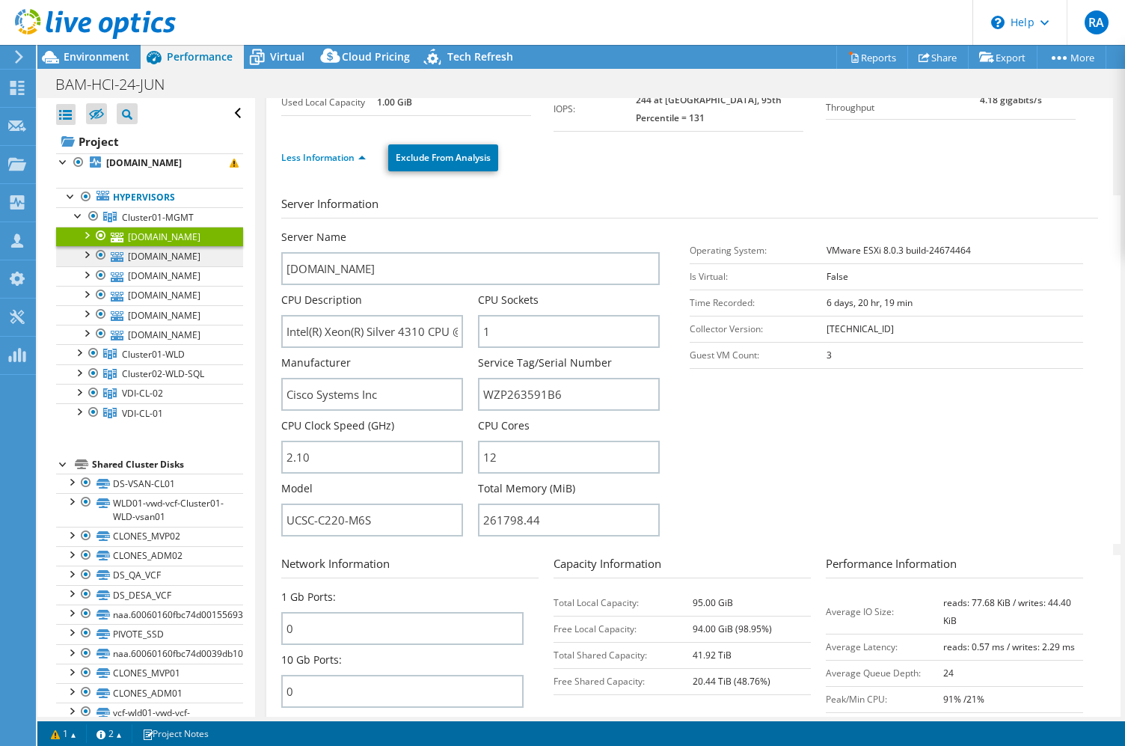
click at [174, 266] on link "[DOMAIN_NAME]" at bounding box center [149, 255] width 187 height 19
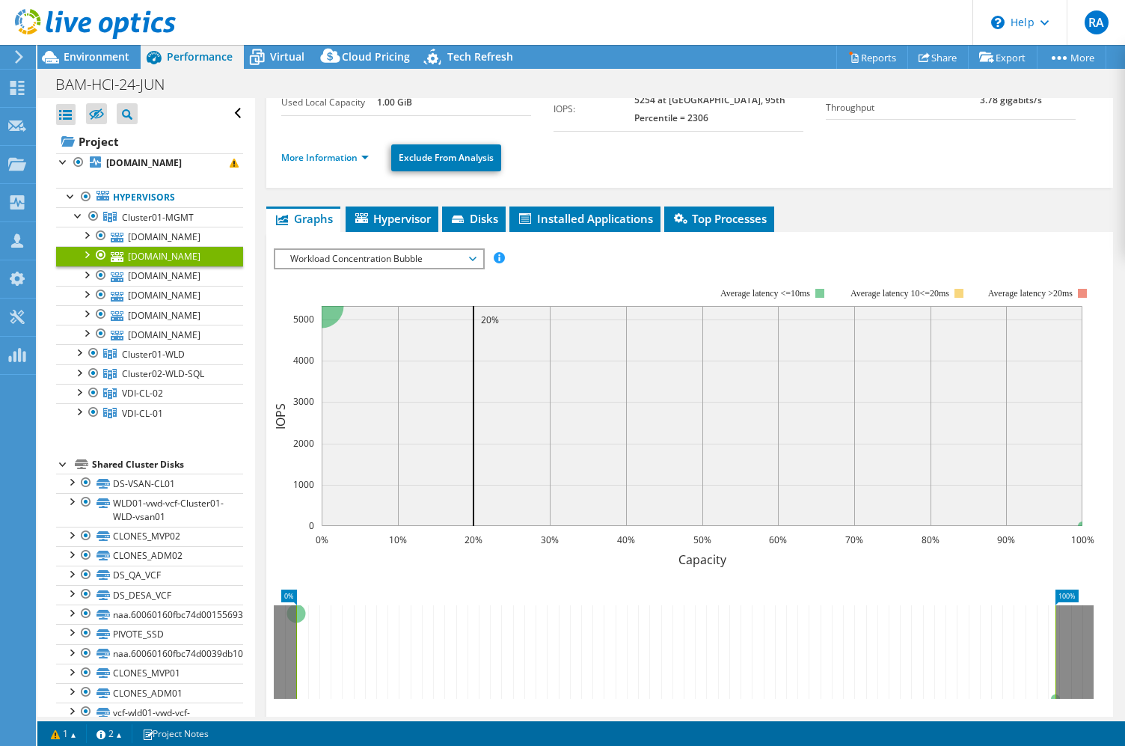
click at [335, 141] on ul "More Information Exclude From Analysis" at bounding box center [689, 156] width 817 height 31
click at [334, 155] on link "More Information" at bounding box center [325, 157] width 88 height 13
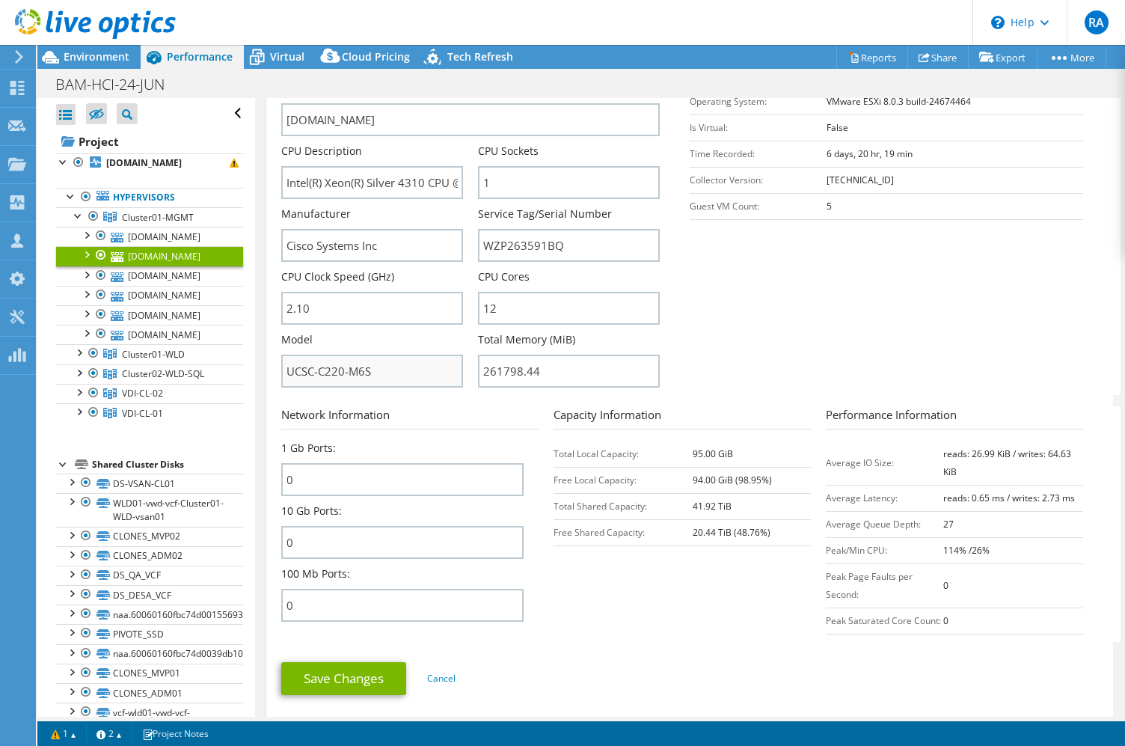
scroll to position [343, 0]
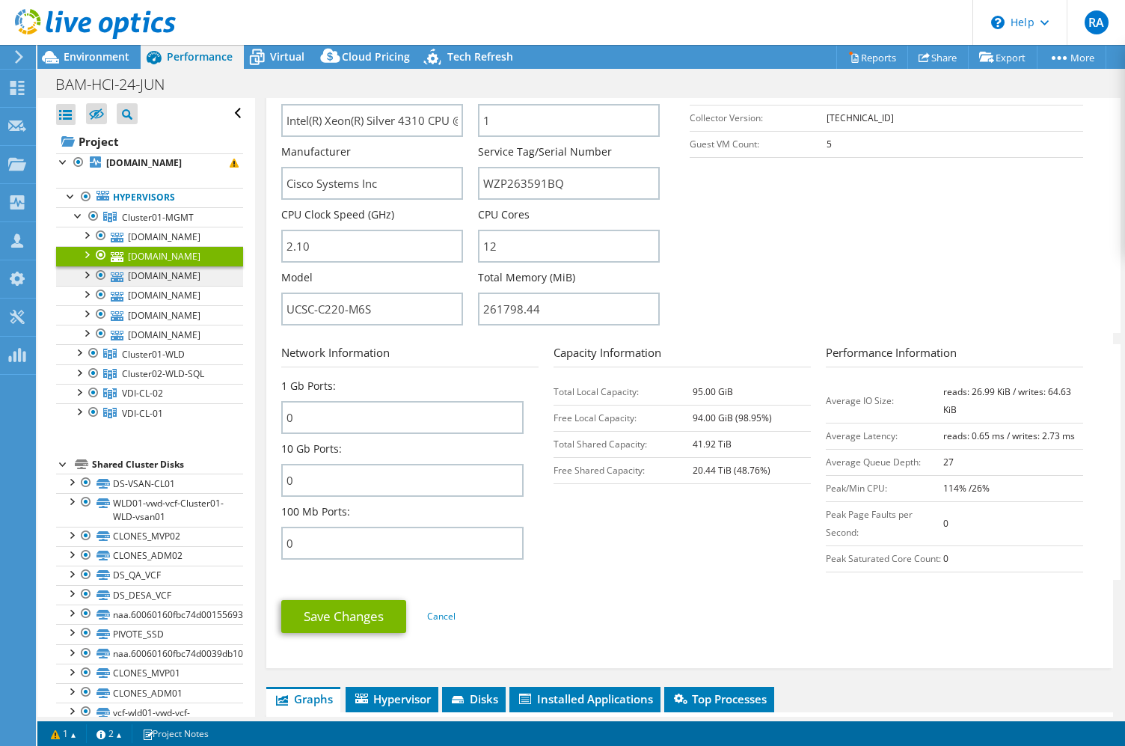
click at [144, 286] on link "[DOMAIN_NAME]" at bounding box center [149, 275] width 187 height 19
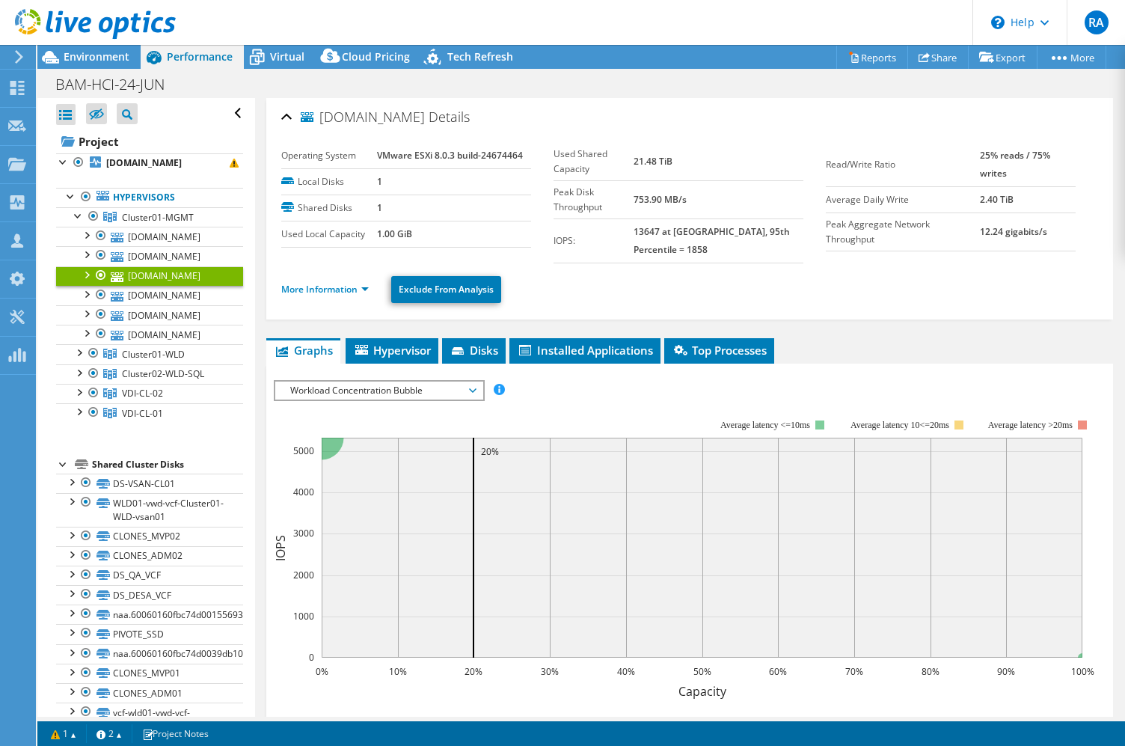
scroll to position [0, 0]
click at [325, 283] on link "More Information" at bounding box center [325, 289] width 88 height 13
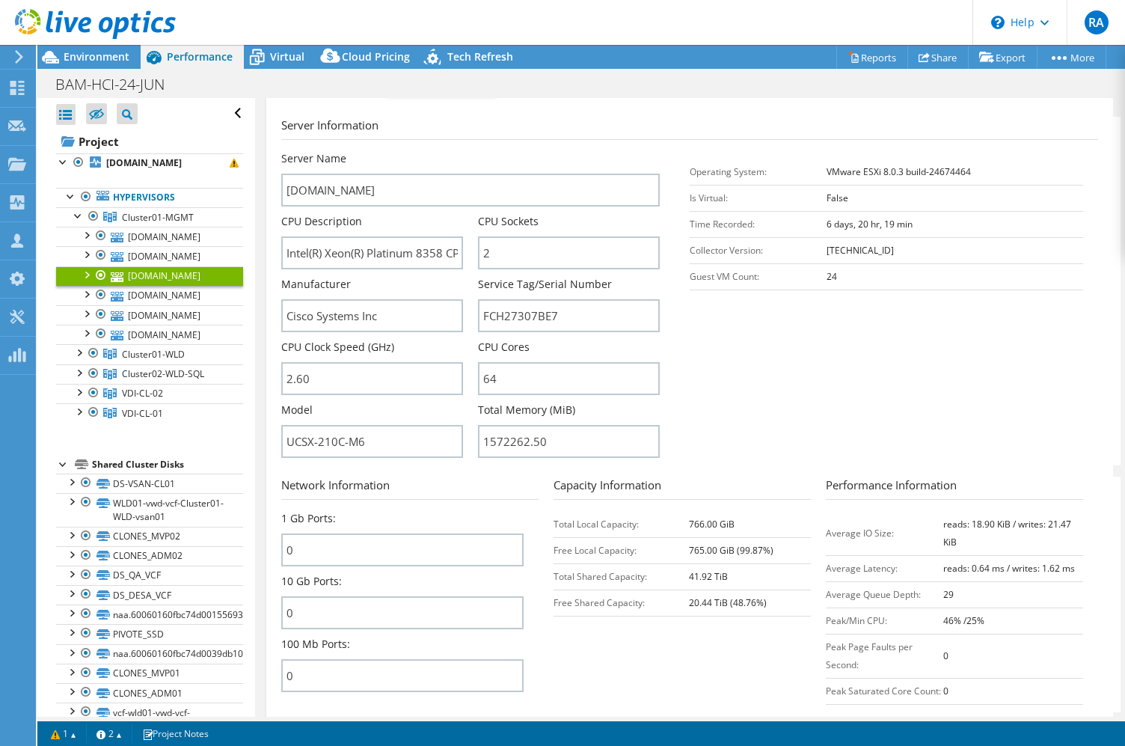
scroll to position [211, 0]
click at [180, 305] on link "[DOMAIN_NAME]" at bounding box center [149, 295] width 187 height 19
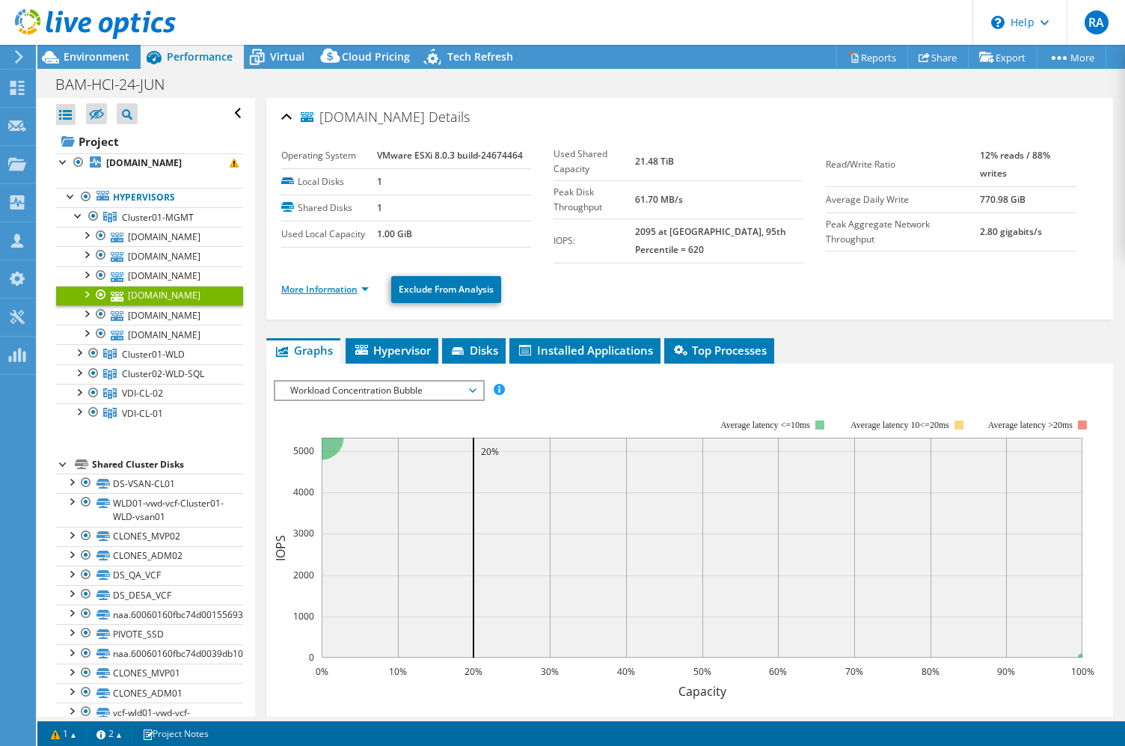
scroll to position [0, 0]
click at [343, 284] on li "More Information" at bounding box center [329, 289] width 97 height 16
click at [341, 283] on link "More Information" at bounding box center [325, 289] width 88 height 13
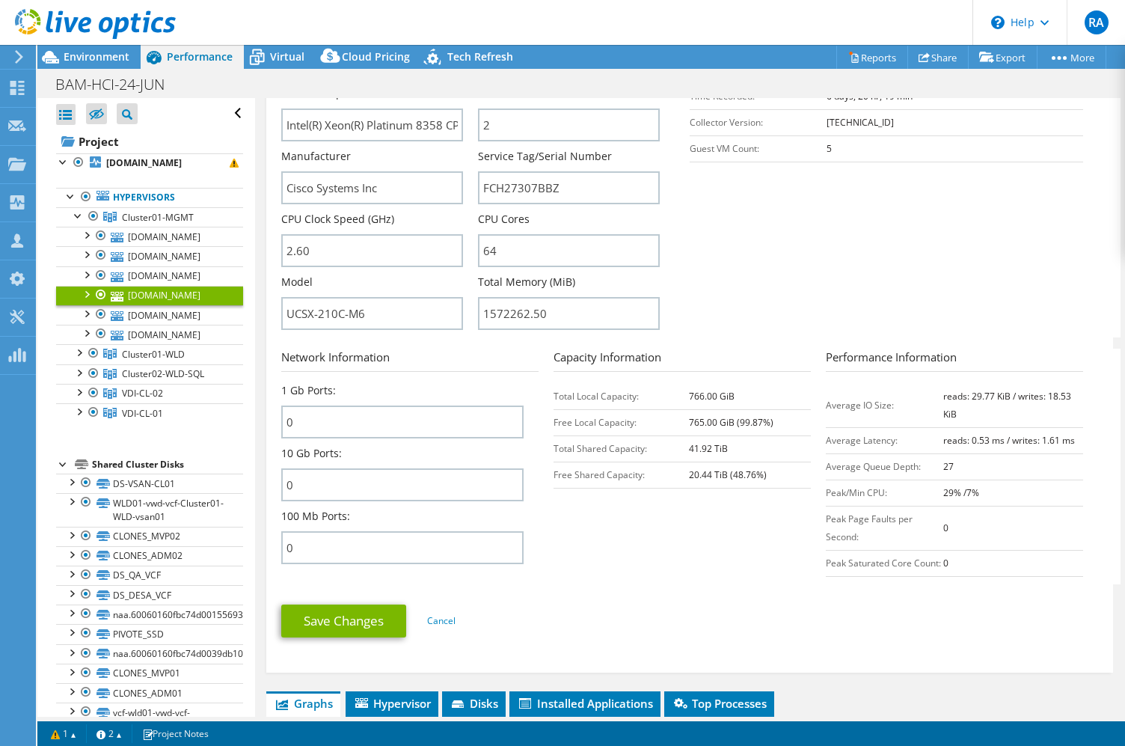
scroll to position [347, 0]
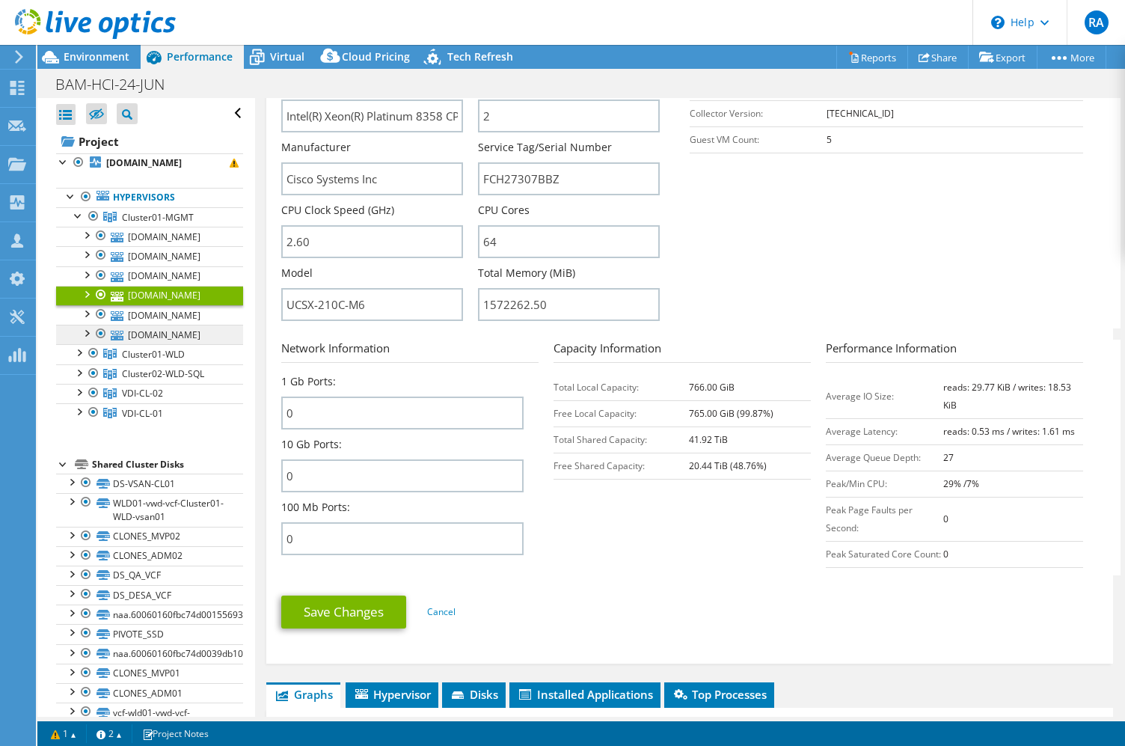
click at [161, 344] on link "[DOMAIN_NAME]" at bounding box center [149, 334] width 187 height 19
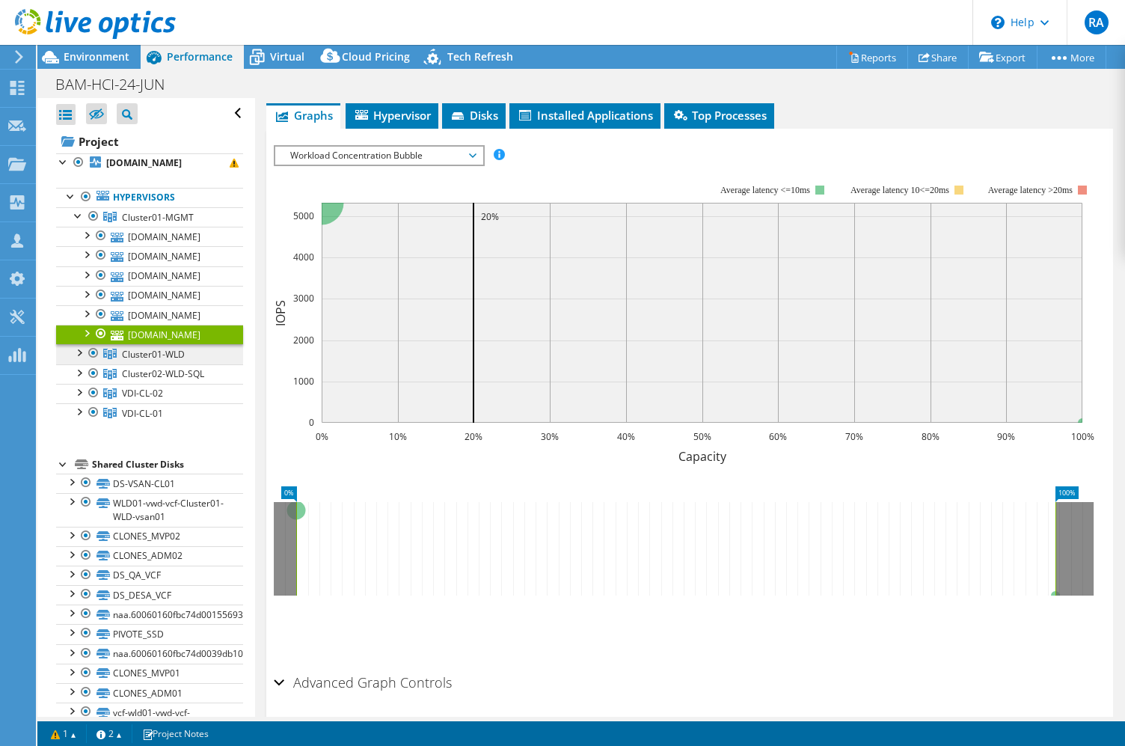
scroll to position [277, 0]
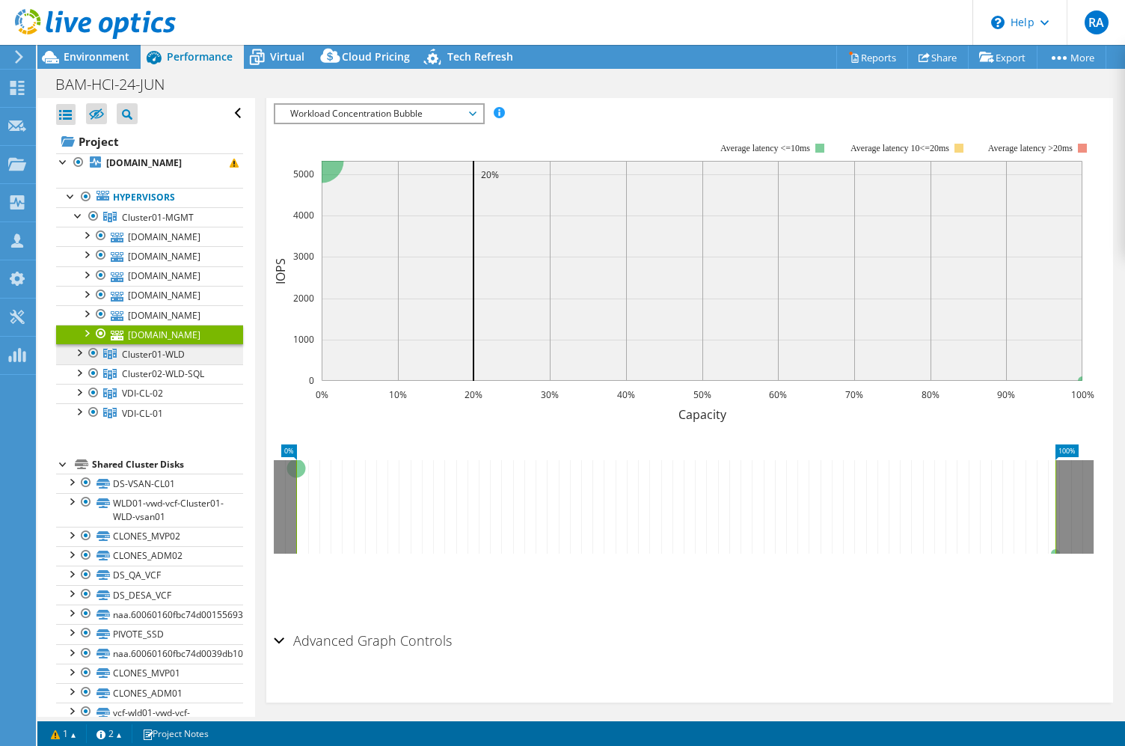
click at [146, 361] on span "Cluster01-WLD" at bounding box center [153, 354] width 63 height 13
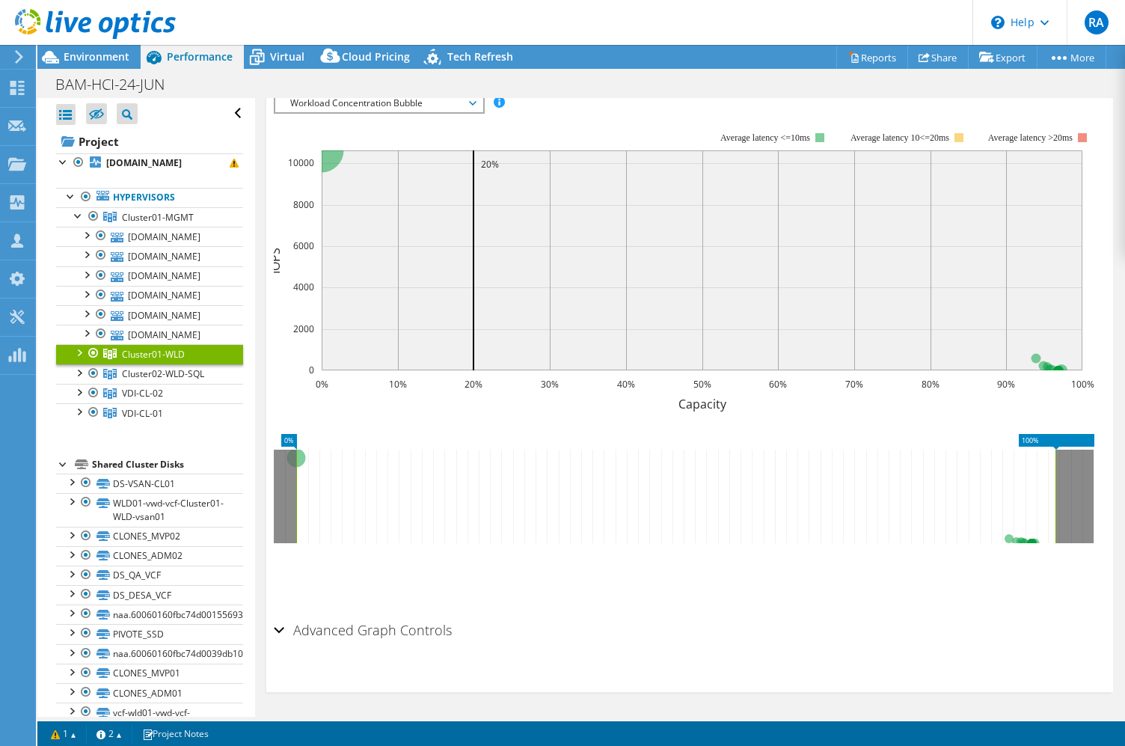
scroll to position [171, 0]
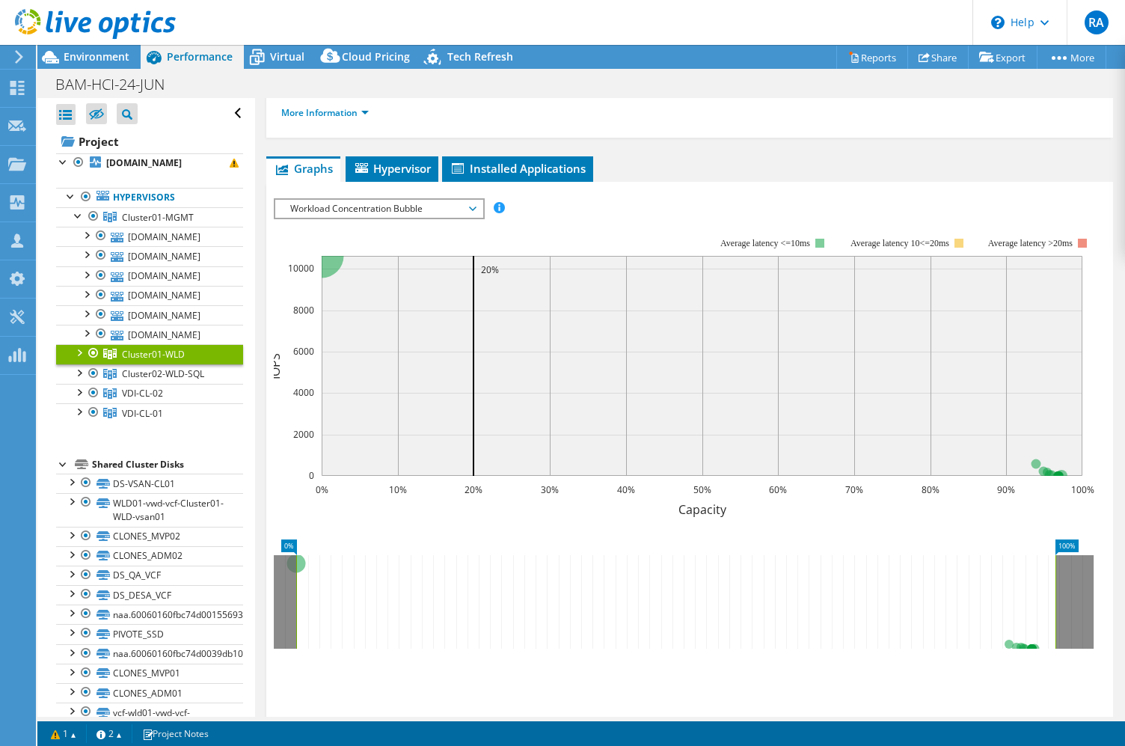
click at [79, 359] on div at bounding box center [78, 351] width 15 height 15
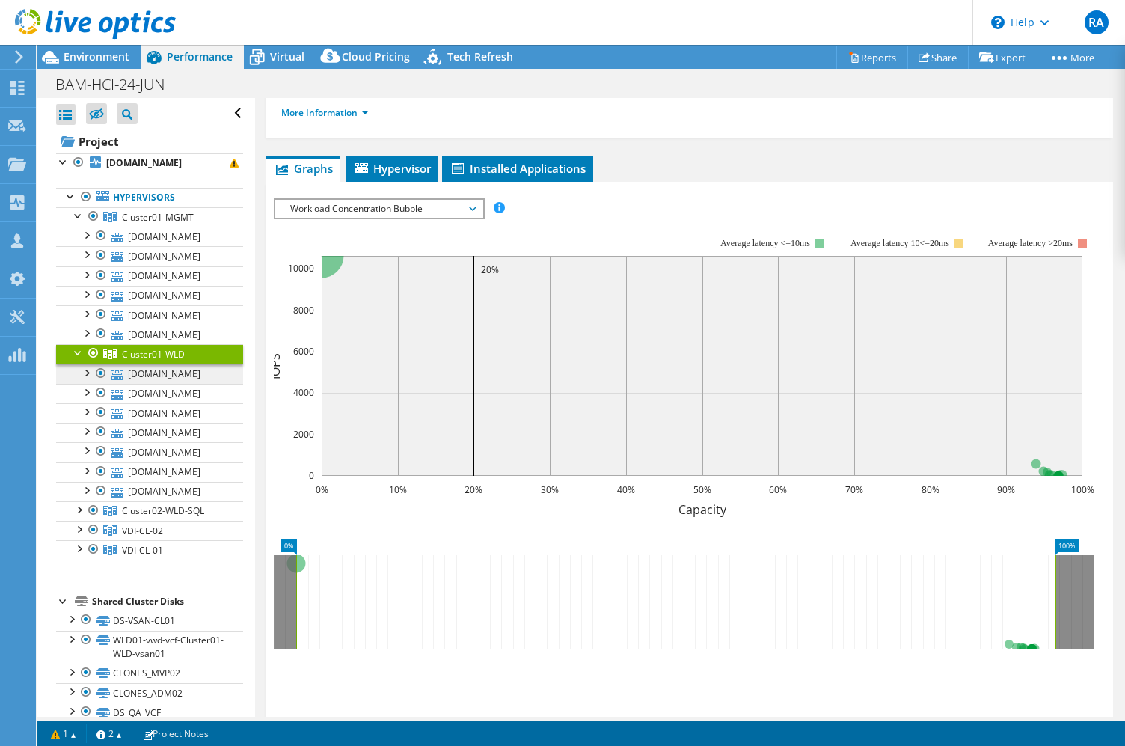
click at [180, 384] on link "[DOMAIN_NAME]" at bounding box center [149, 373] width 187 height 19
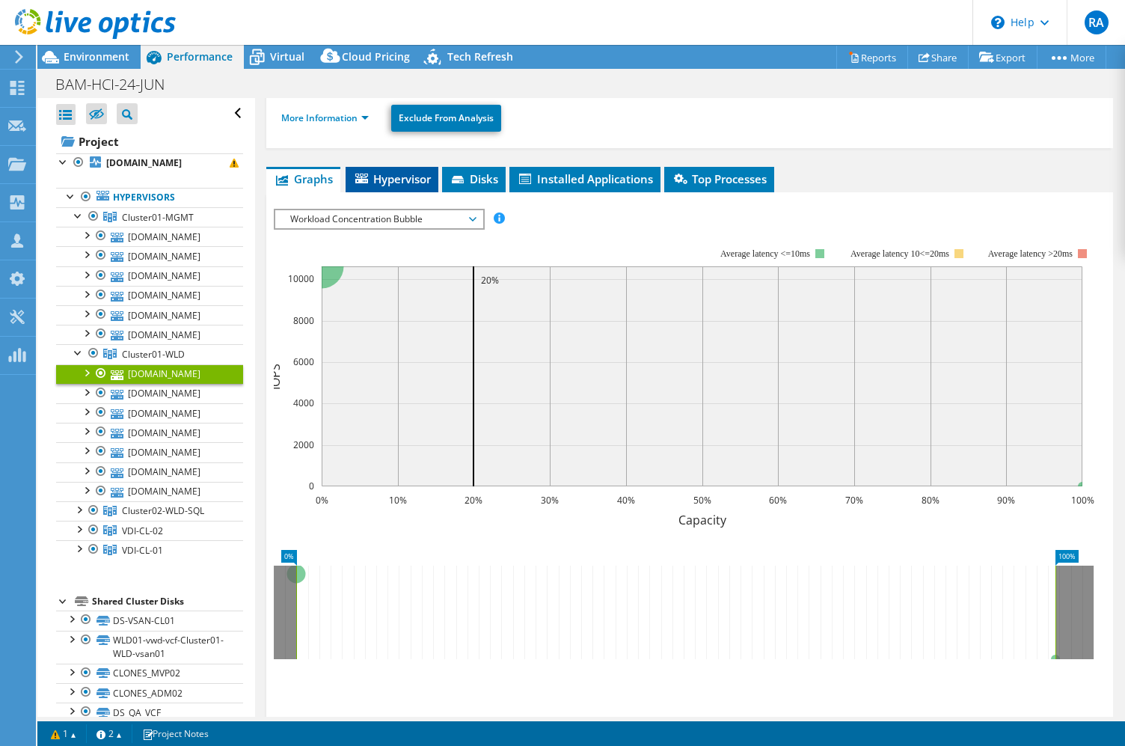
click at [387, 180] on span "Hypervisor" at bounding box center [392, 178] width 78 height 15
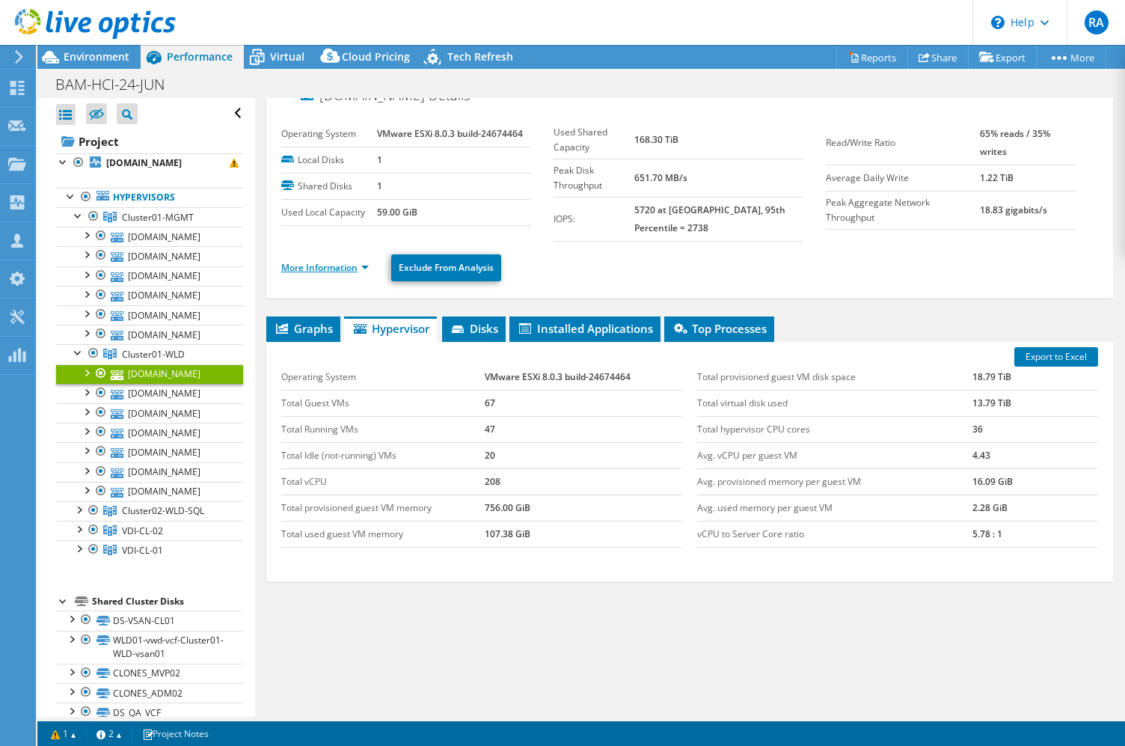
click at [331, 266] on link "More Information" at bounding box center [325, 267] width 88 height 13
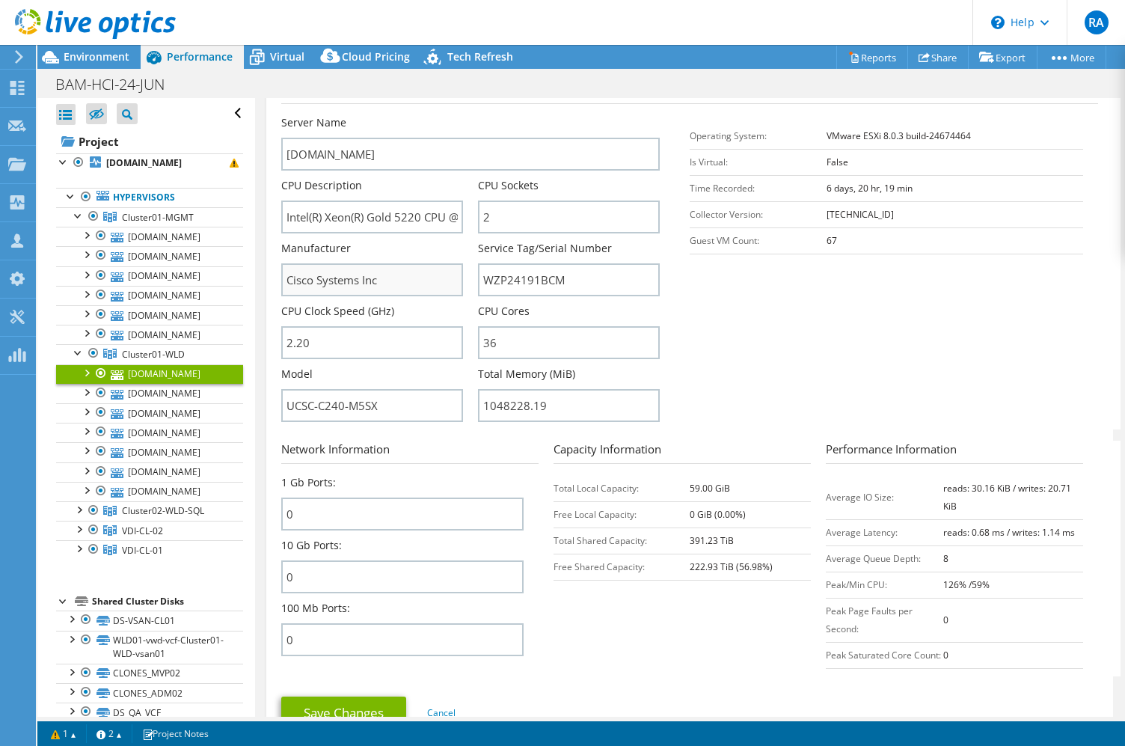
scroll to position [248, 0]
click at [414, 388] on input "UCSC-C240-M5SX" at bounding box center [372, 404] width 182 height 33
